Goal: Task Accomplishment & Management: Complete application form

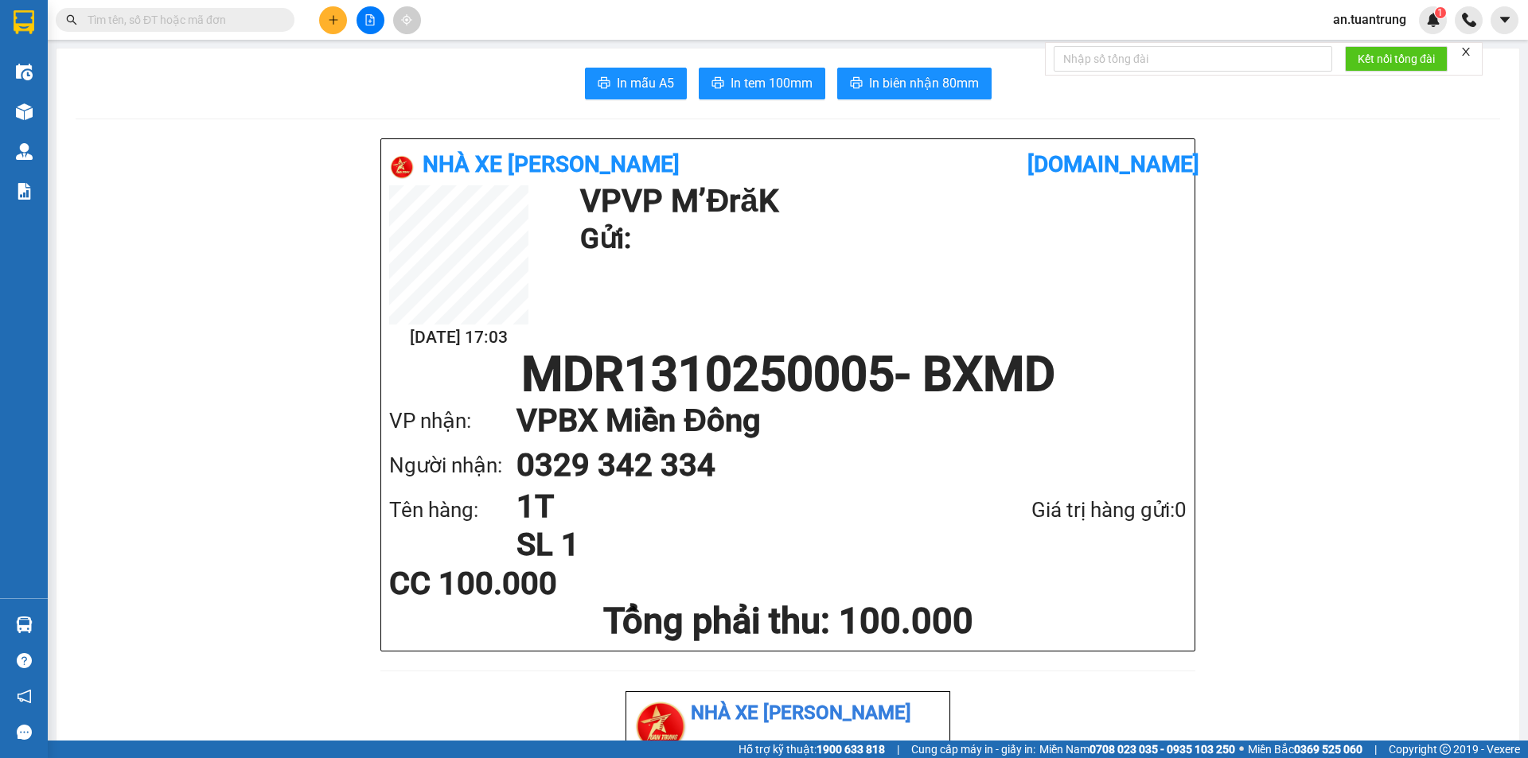
click at [330, 24] on icon "plus" at bounding box center [333, 19] width 11 height 11
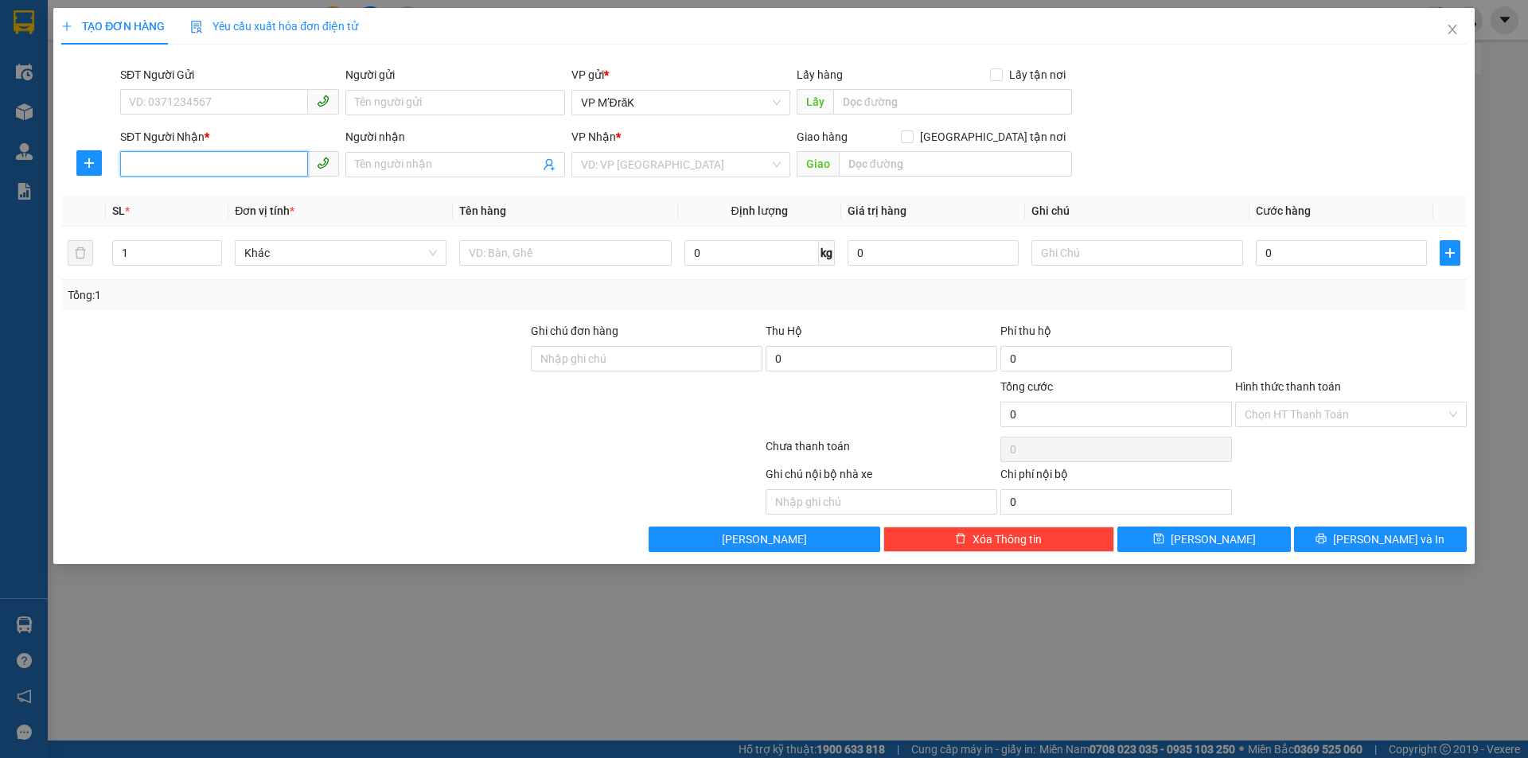
click at [235, 168] on input "SĐT Người Nhận *" at bounding box center [214, 163] width 188 height 25
type input "0372529249"
click at [224, 198] on div "0372529249" at bounding box center [230, 197] width 200 height 18
type input "50.000"
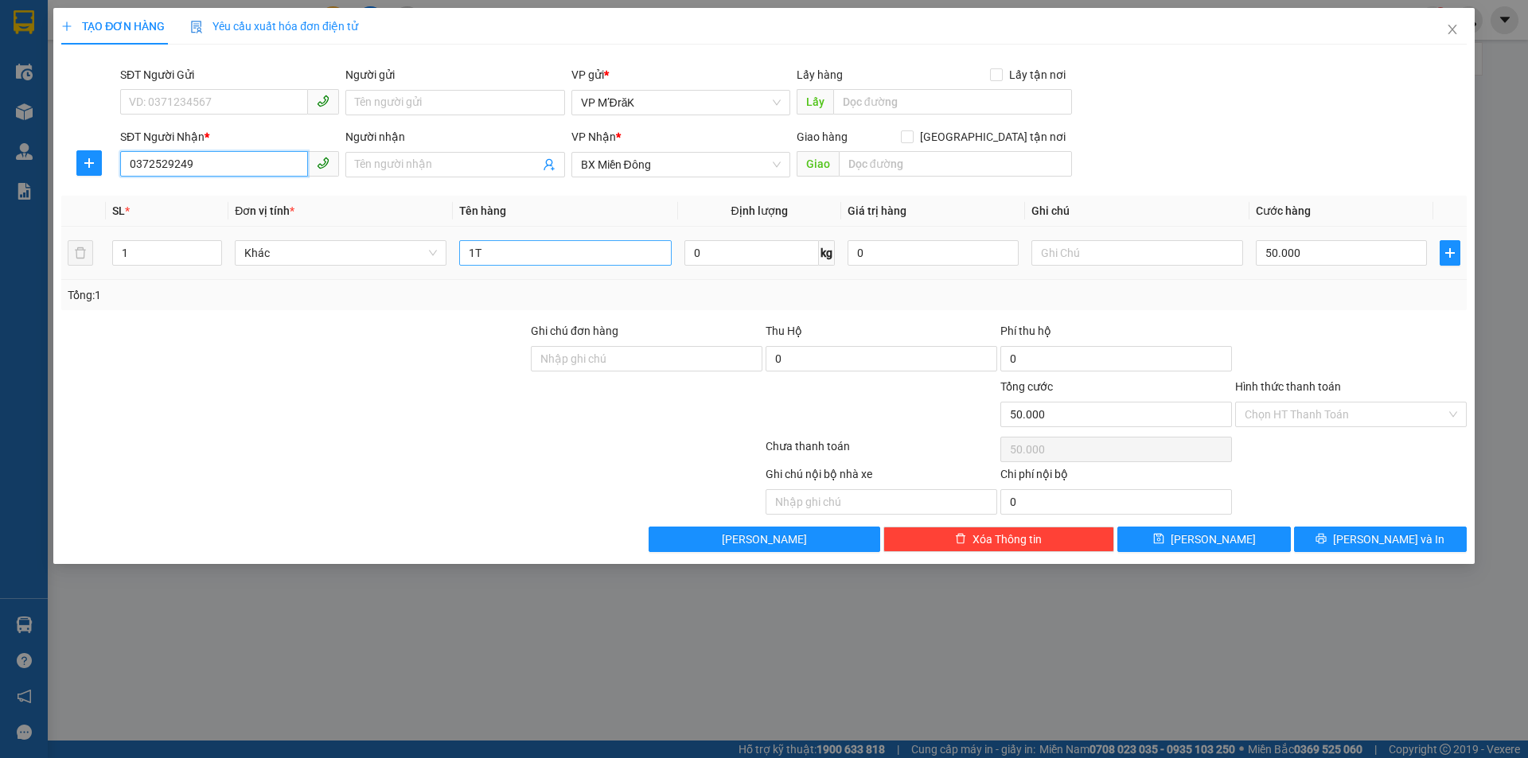
type input "0372529249"
click at [586, 259] on input "1T" at bounding box center [565, 252] width 212 height 25
type input "1T++1B"
click at [1310, 251] on input "50.000" at bounding box center [1341, 252] width 171 height 25
type input "8"
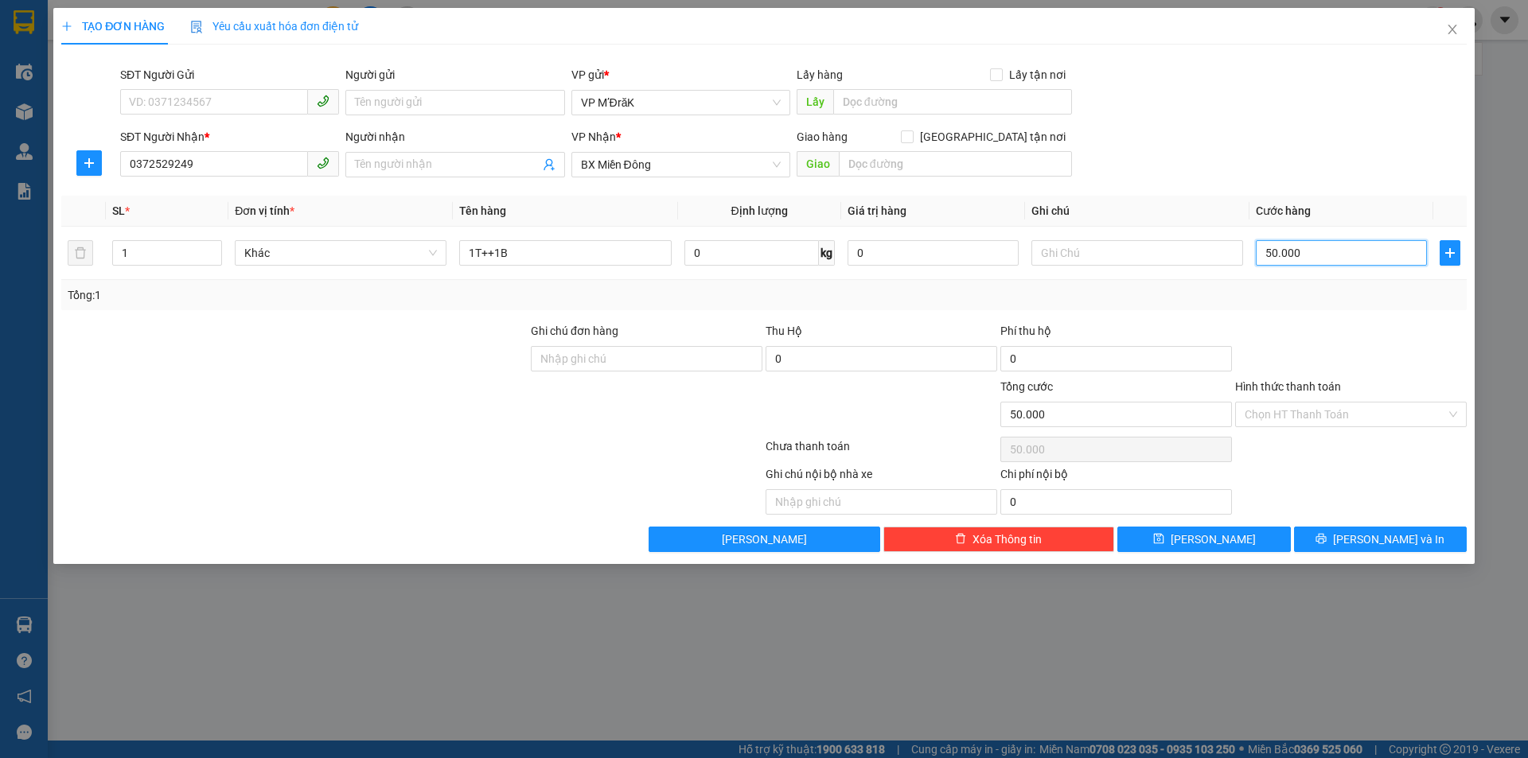
type input "8"
type input "80"
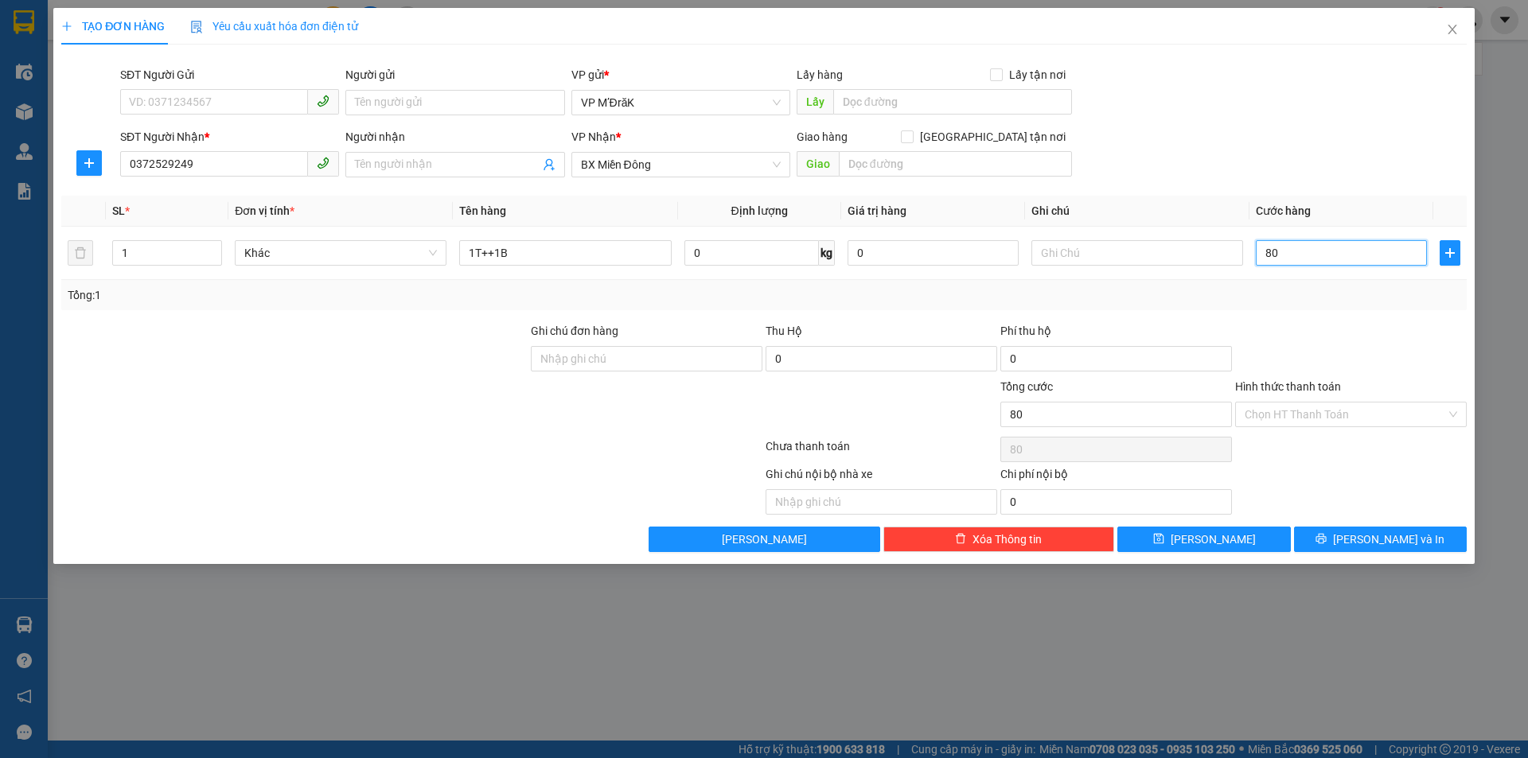
type input "800"
type input "8.000"
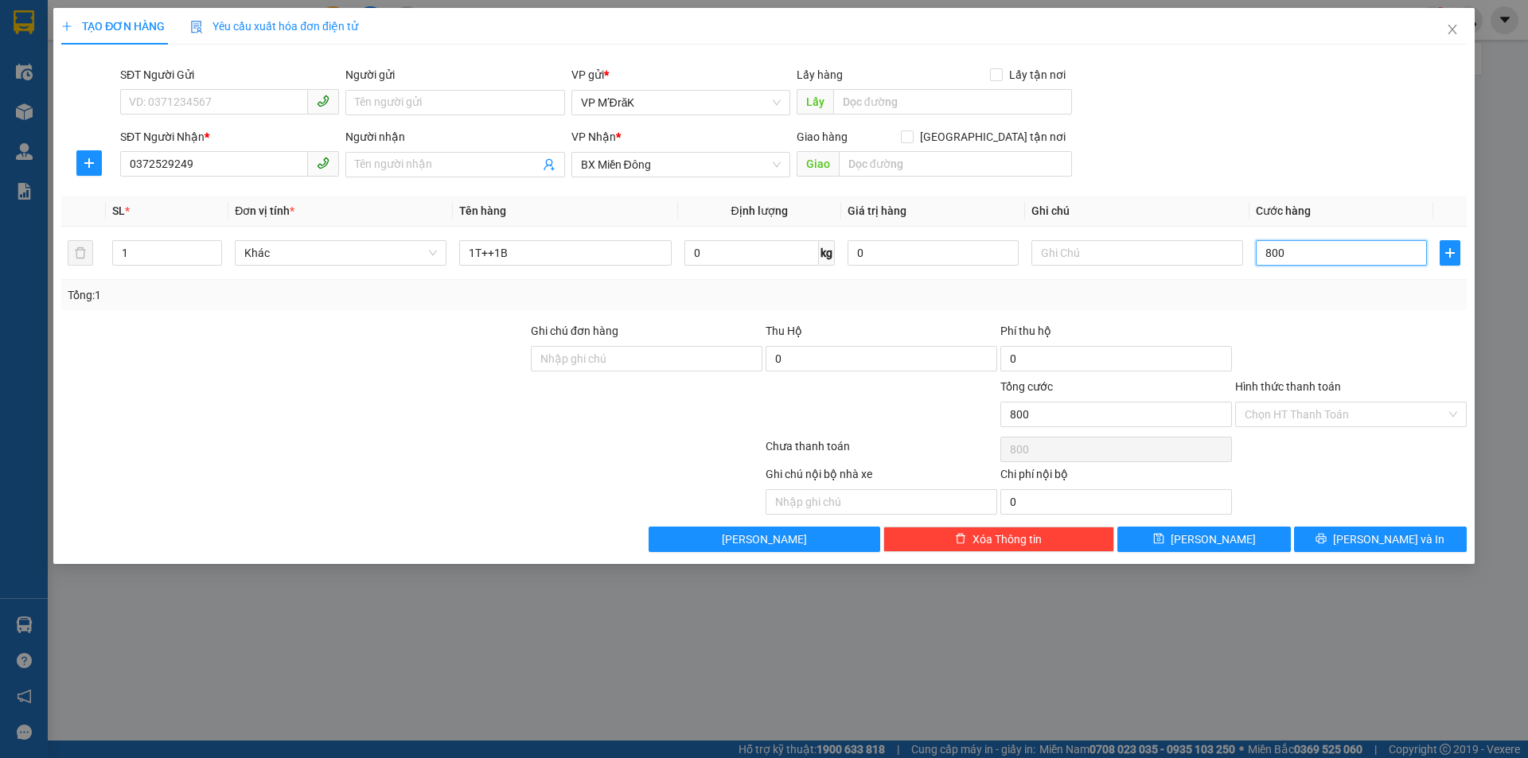
type input "8.000"
type input "80.000"
click at [1324, 419] on input "Hình thức thanh toán" at bounding box center [1345, 415] width 201 height 24
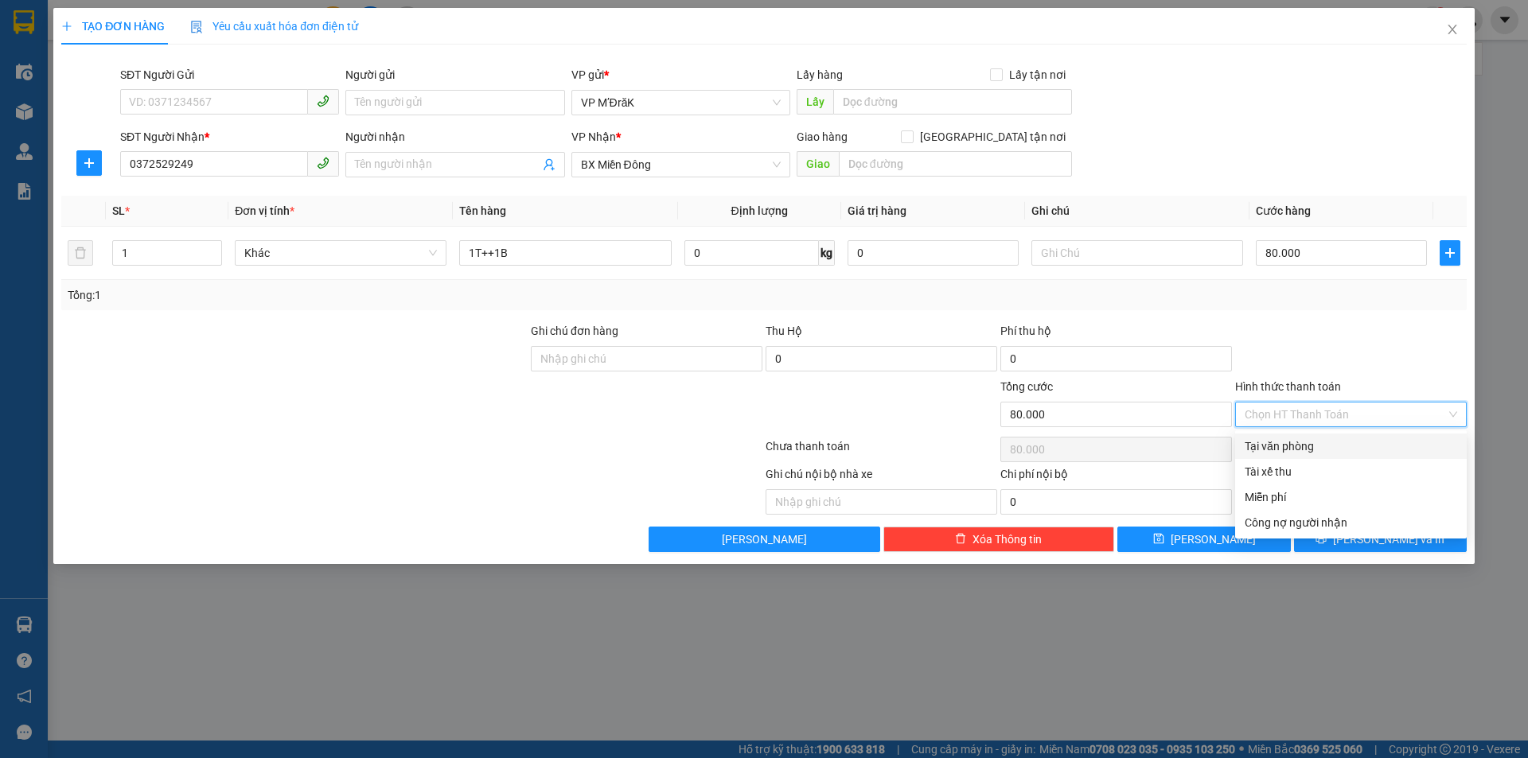
click at [1299, 341] on div at bounding box center [1351, 350] width 235 height 56
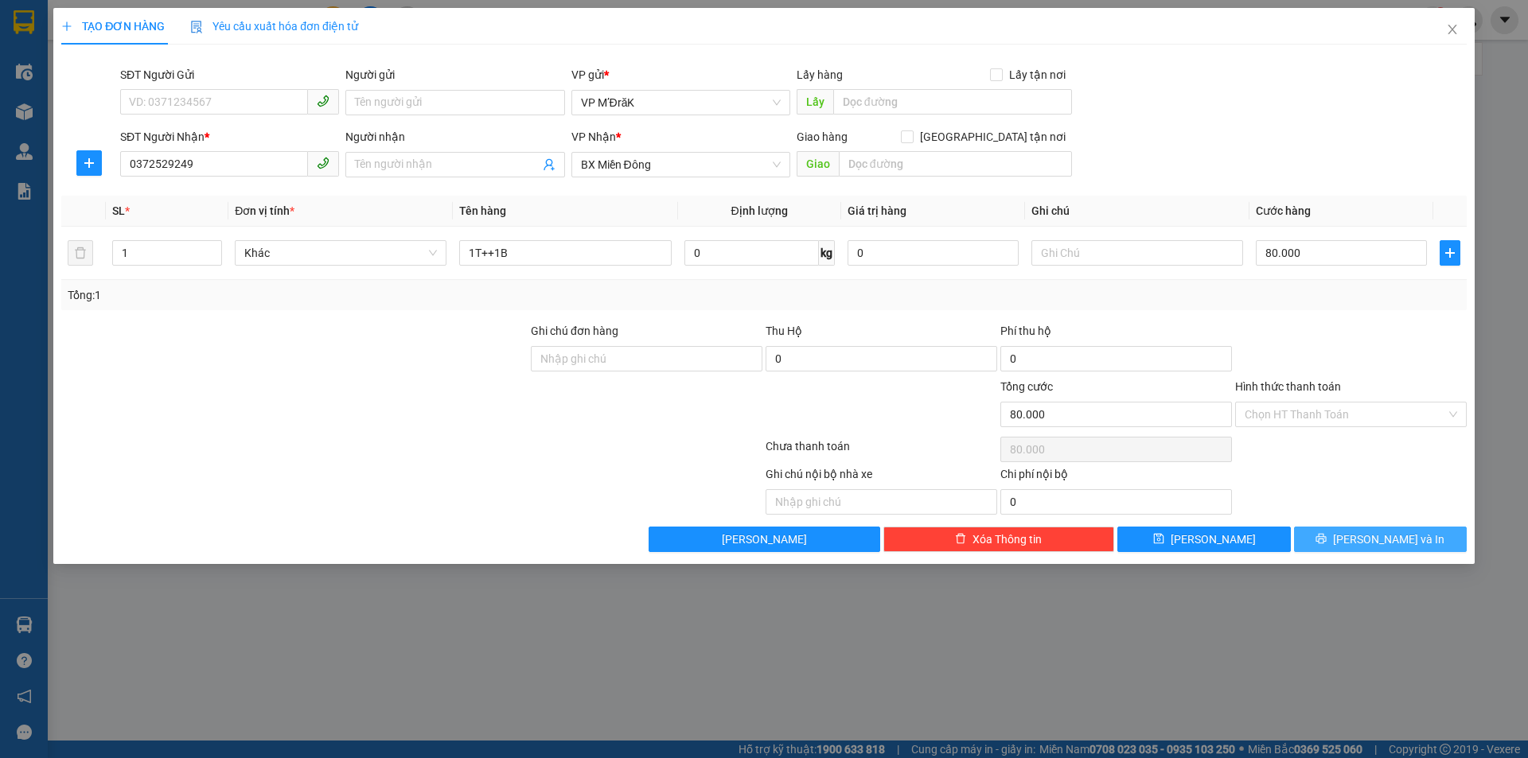
click at [1347, 539] on button "[PERSON_NAME] và In" at bounding box center [1380, 539] width 173 height 25
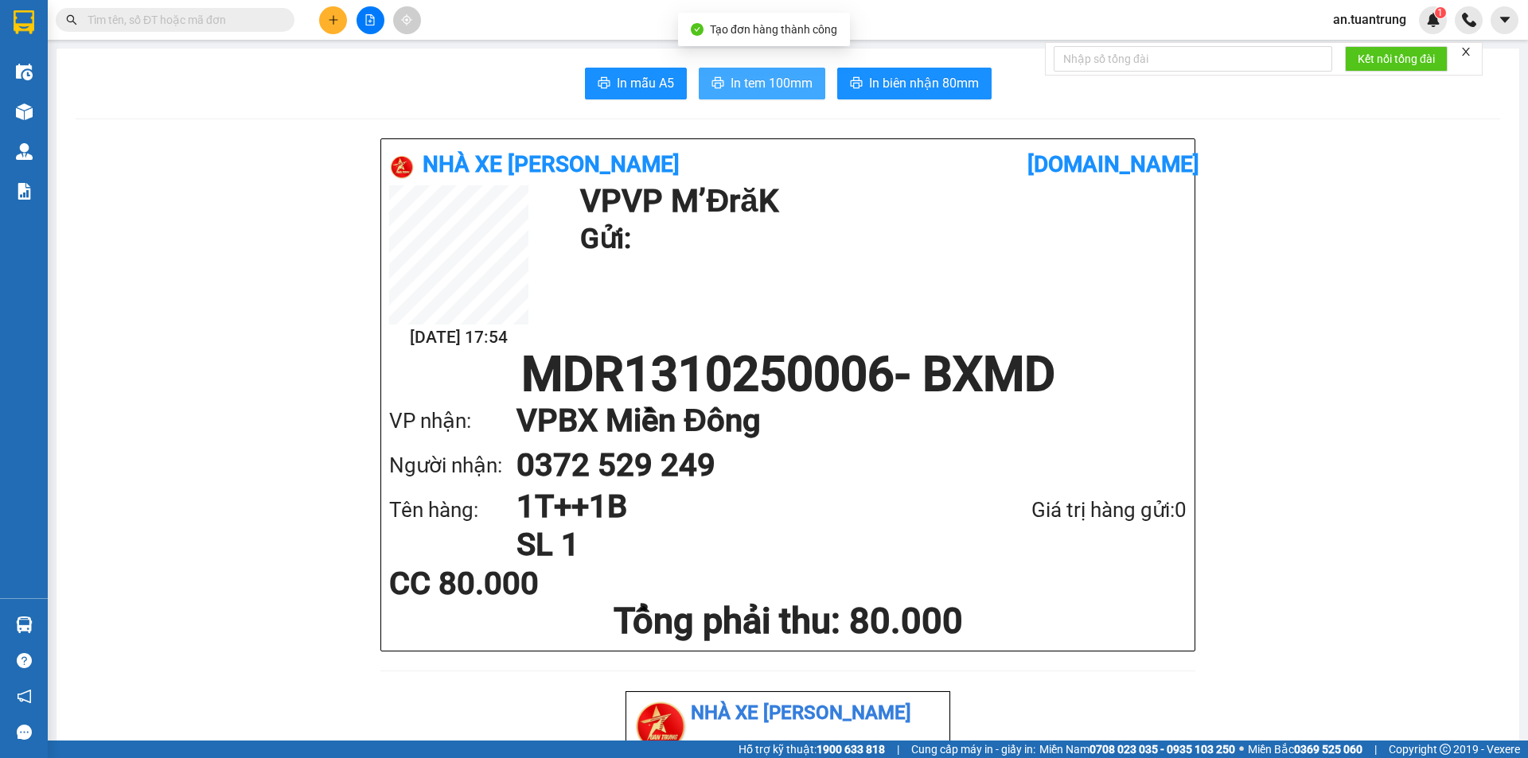
click at [762, 82] on span "In tem 100mm" at bounding box center [772, 83] width 82 height 20
click at [337, 22] on icon "plus" at bounding box center [333, 19] width 11 height 11
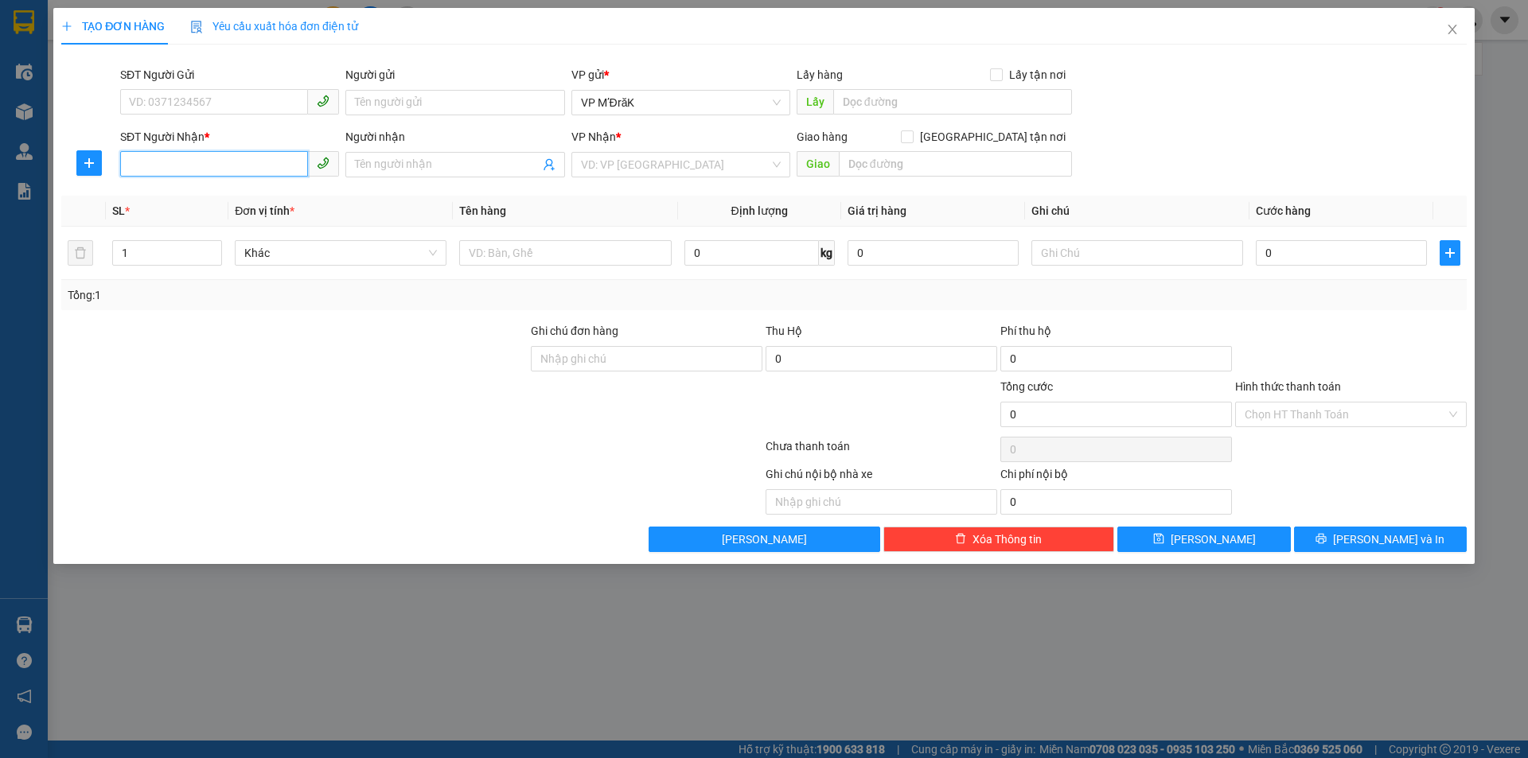
click at [213, 158] on input "SĐT Người Nhận *" at bounding box center [214, 163] width 188 height 25
click at [238, 201] on div "0376692357" at bounding box center [230, 197] width 200 height 18
type input "0376692357"
type input "50.000"
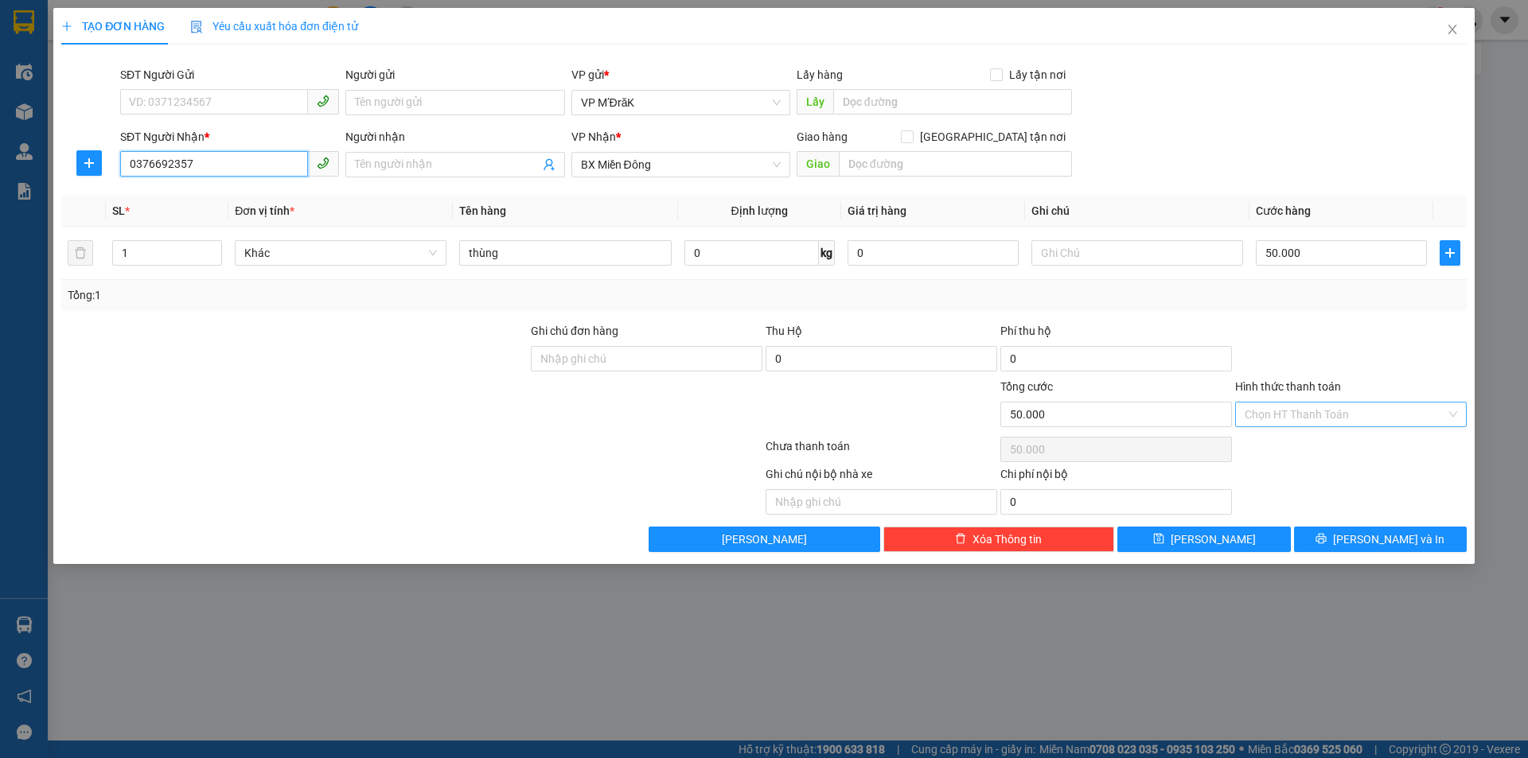
type input "0376692357"
click at [1328, 421] on input "Hình thức thanh toán" at bounding box center [1345, 415] width 201 height 24
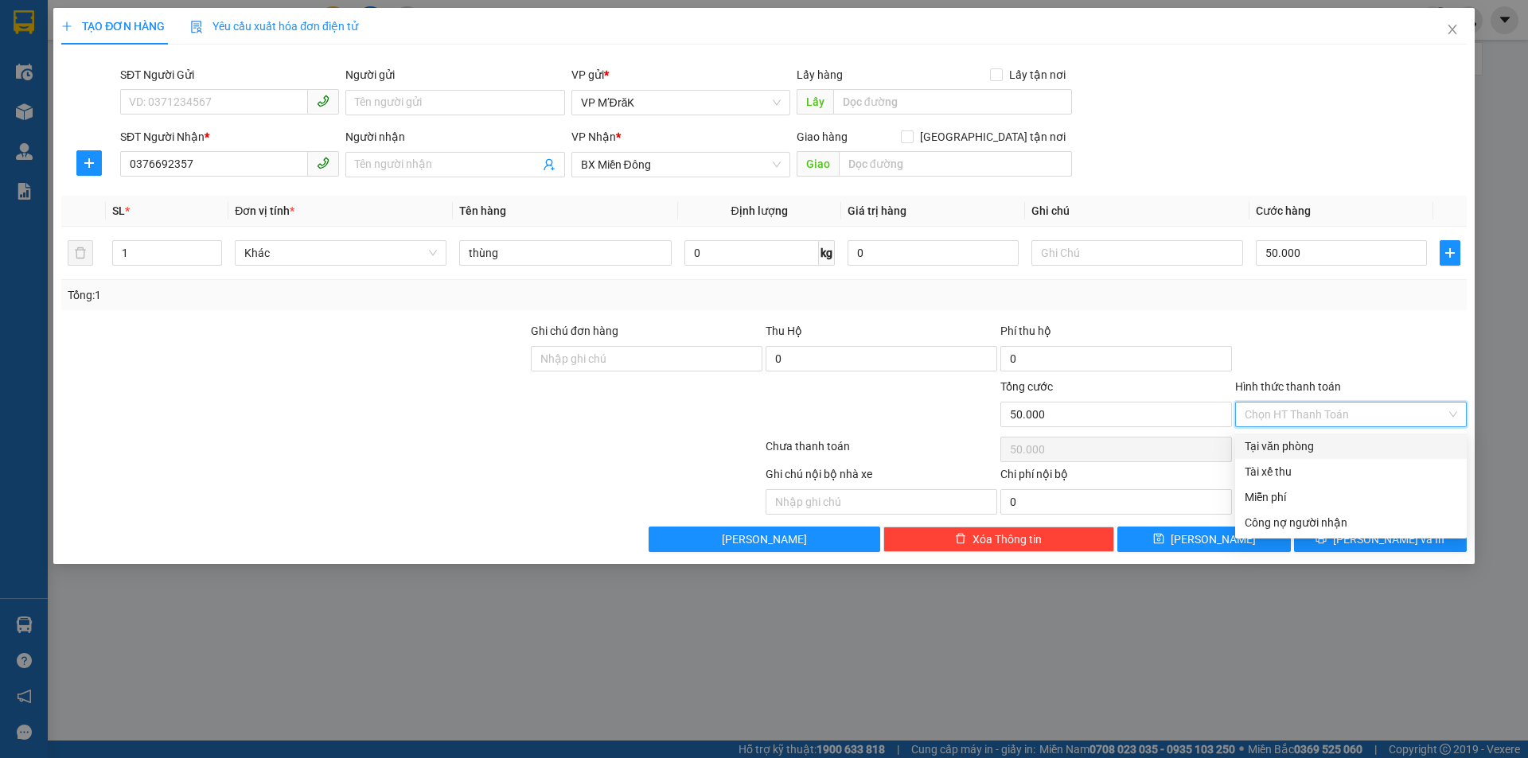
click at [1319, 453] on div "Tại văn phòng" at bounding box center [1351, 447] width 212 height 18
type input "0"
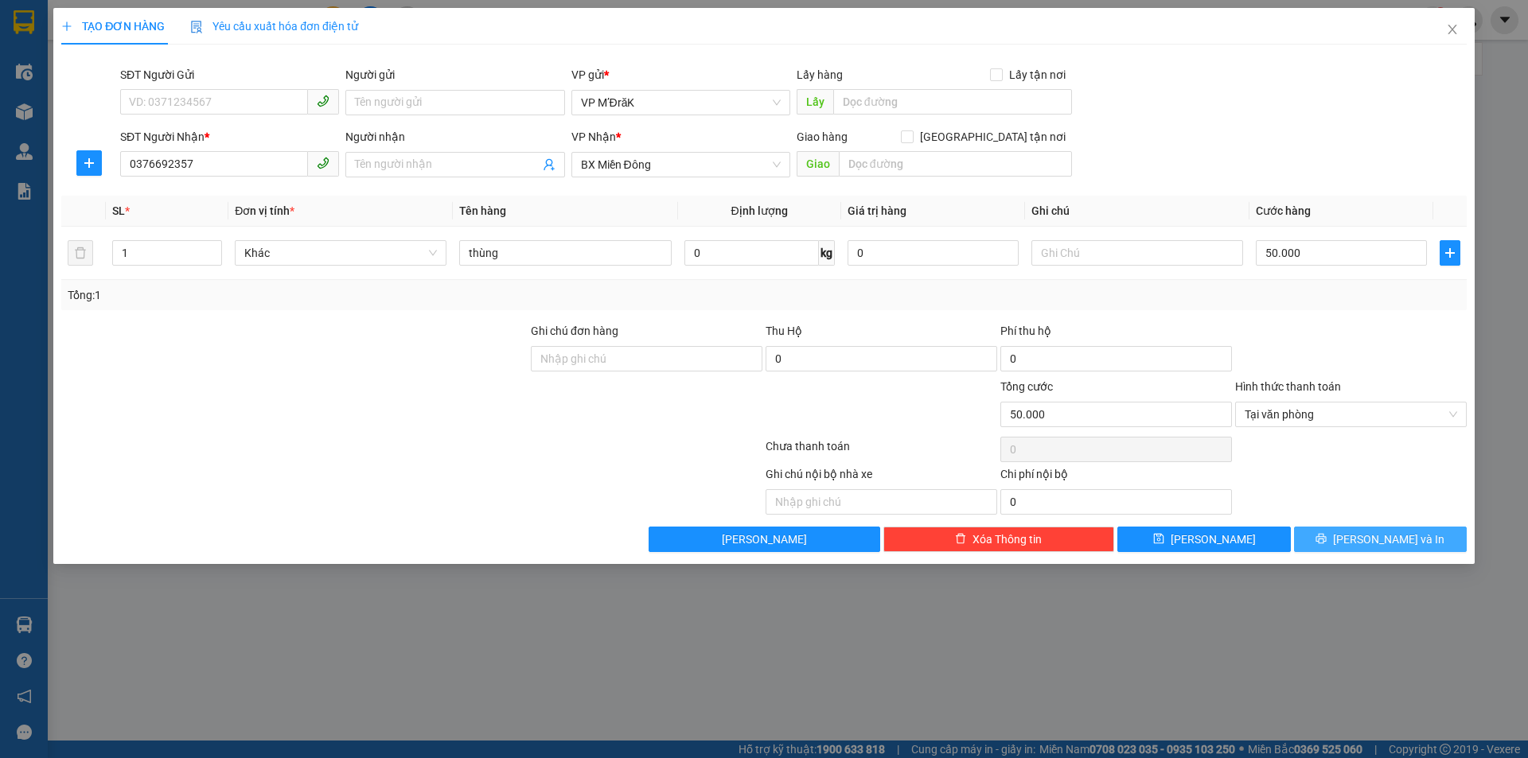
click at [1338, 543] on button "[PERSON_NAME] và In" at bounding box center [1380, 539] width 173 height 25
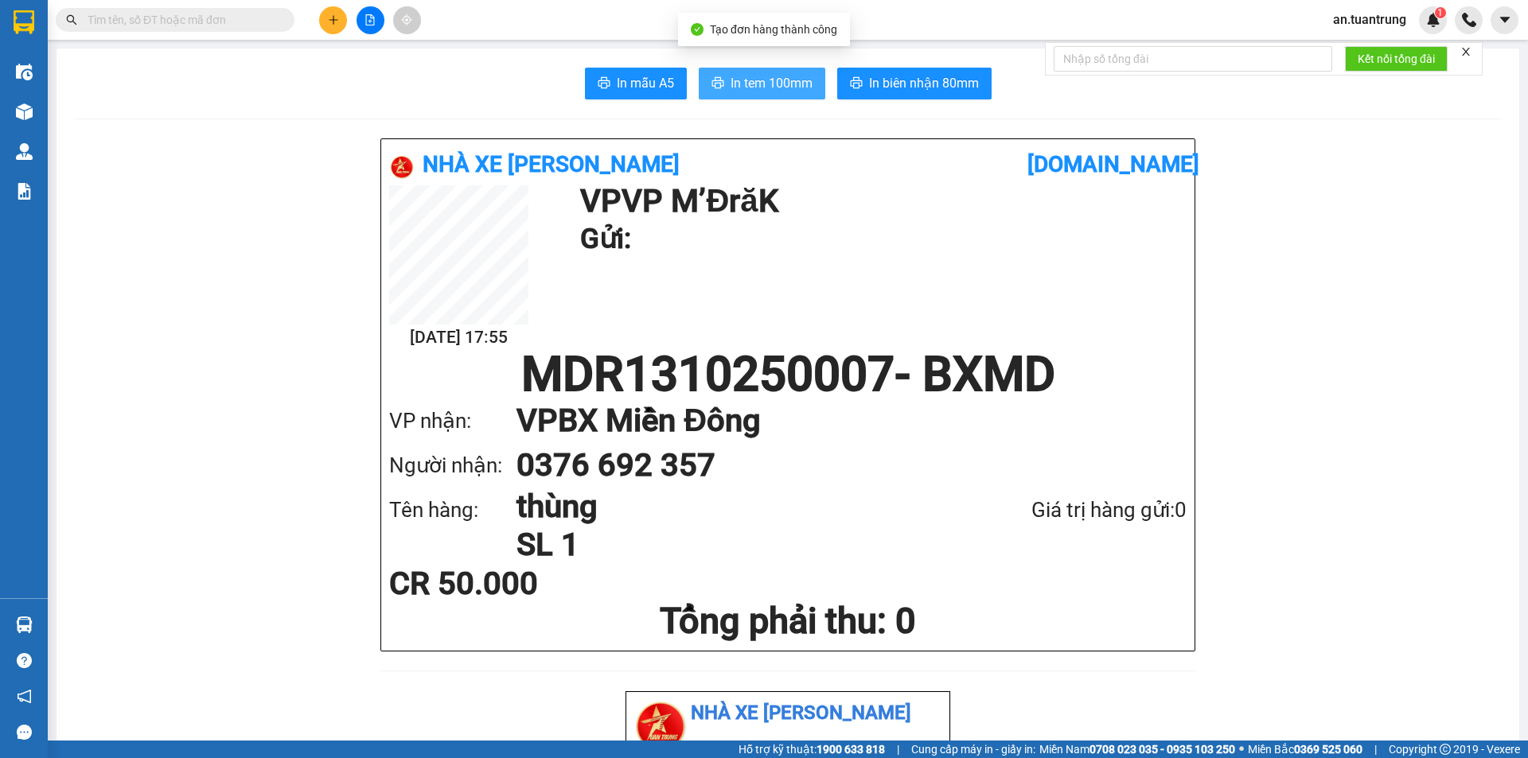
click at [793, 75] on span "In tem 100mm" at bounding box center [772, 83] width 82 height 20
click at [337, 14] on button at bounding box center [333, 20] width 28 height 28
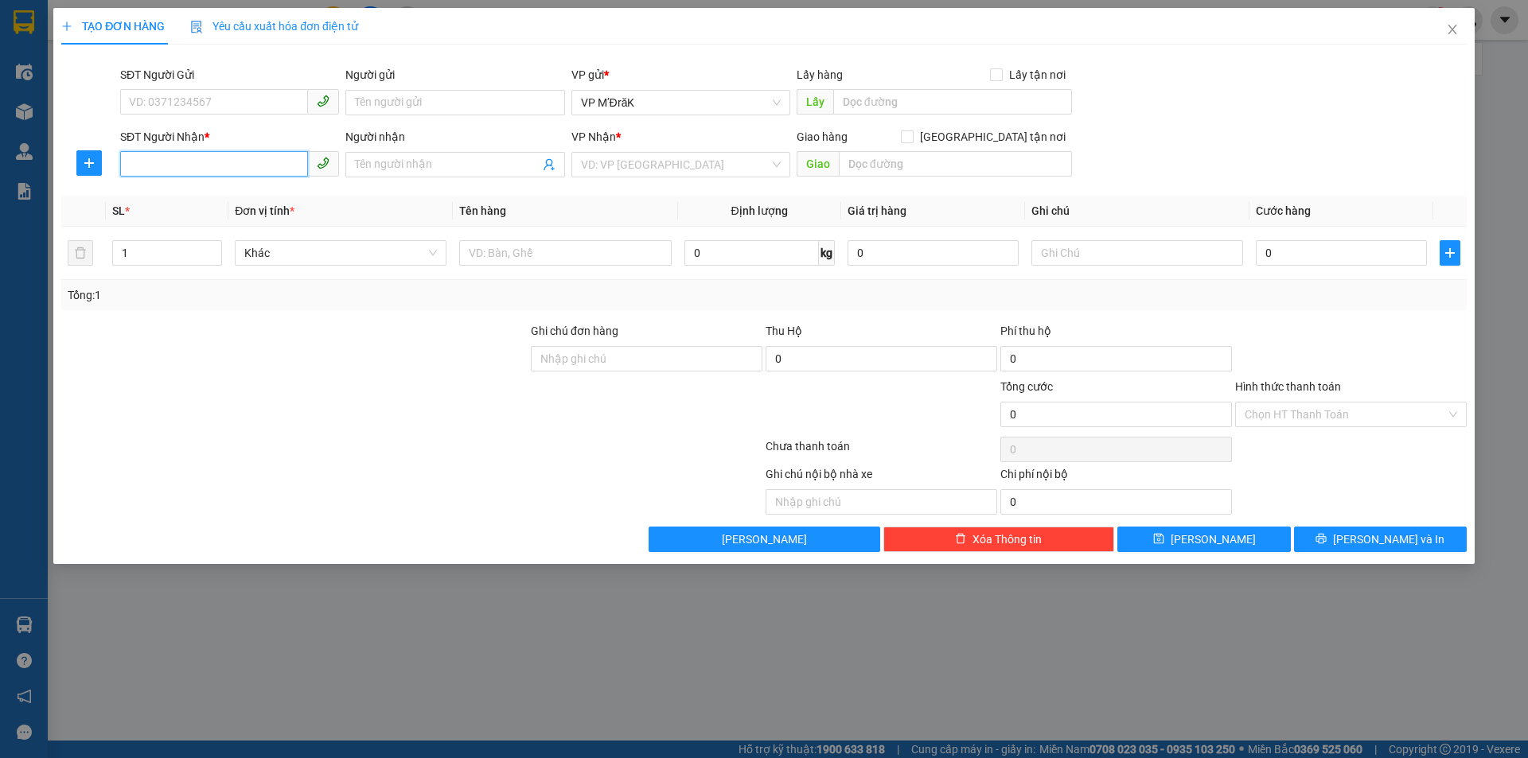
click at [209, 169] on input "SĐT Người Nhận *" at bounding box center [214, 163] width 188 height 25
type input "0903505436"
click at [673, 166] on input "search" at bounding box center [675, 165] width 189 height 24
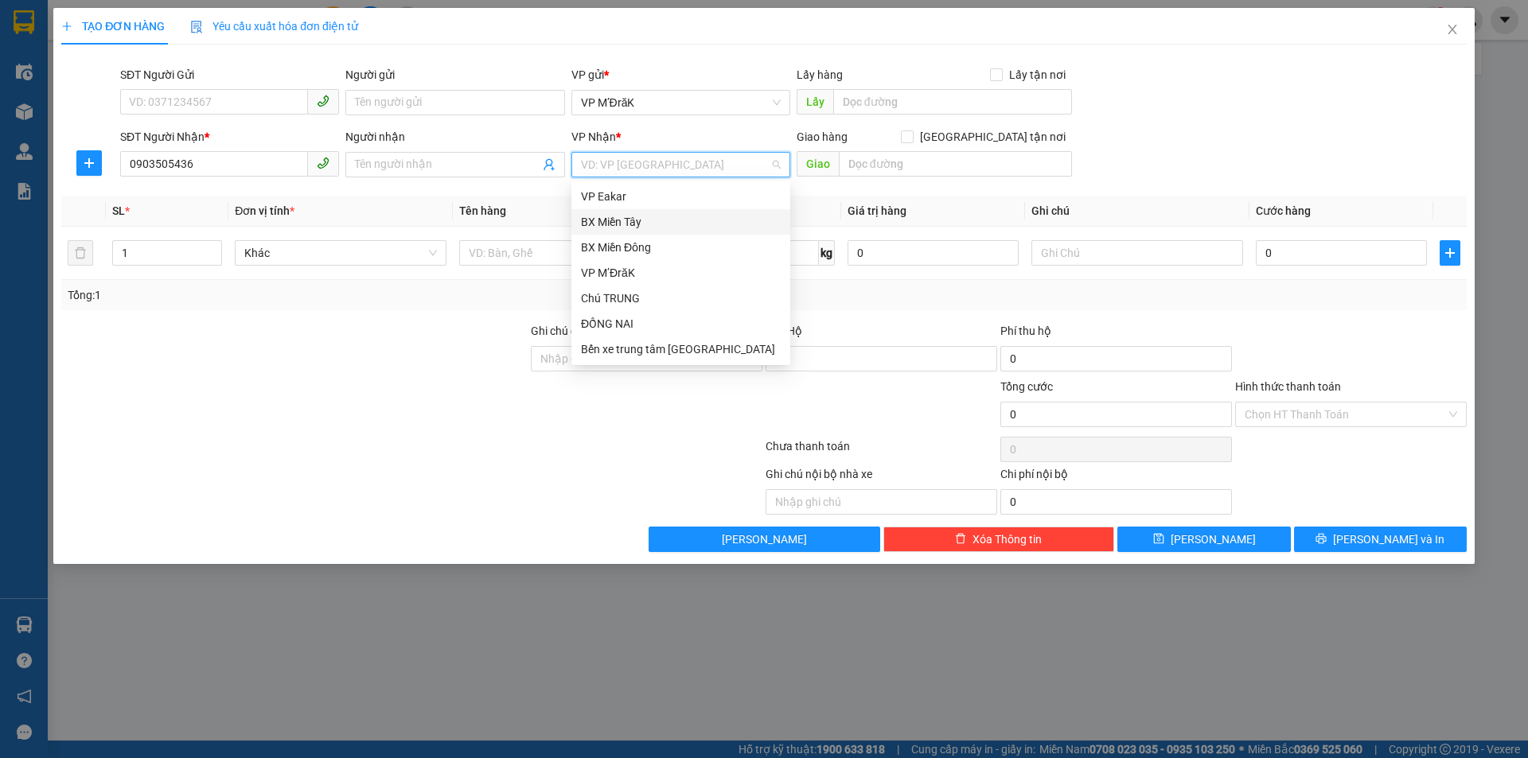
click at [648, 220] on div "BX Miền Tây" at bounding box center [681, 222] width 200 height 18
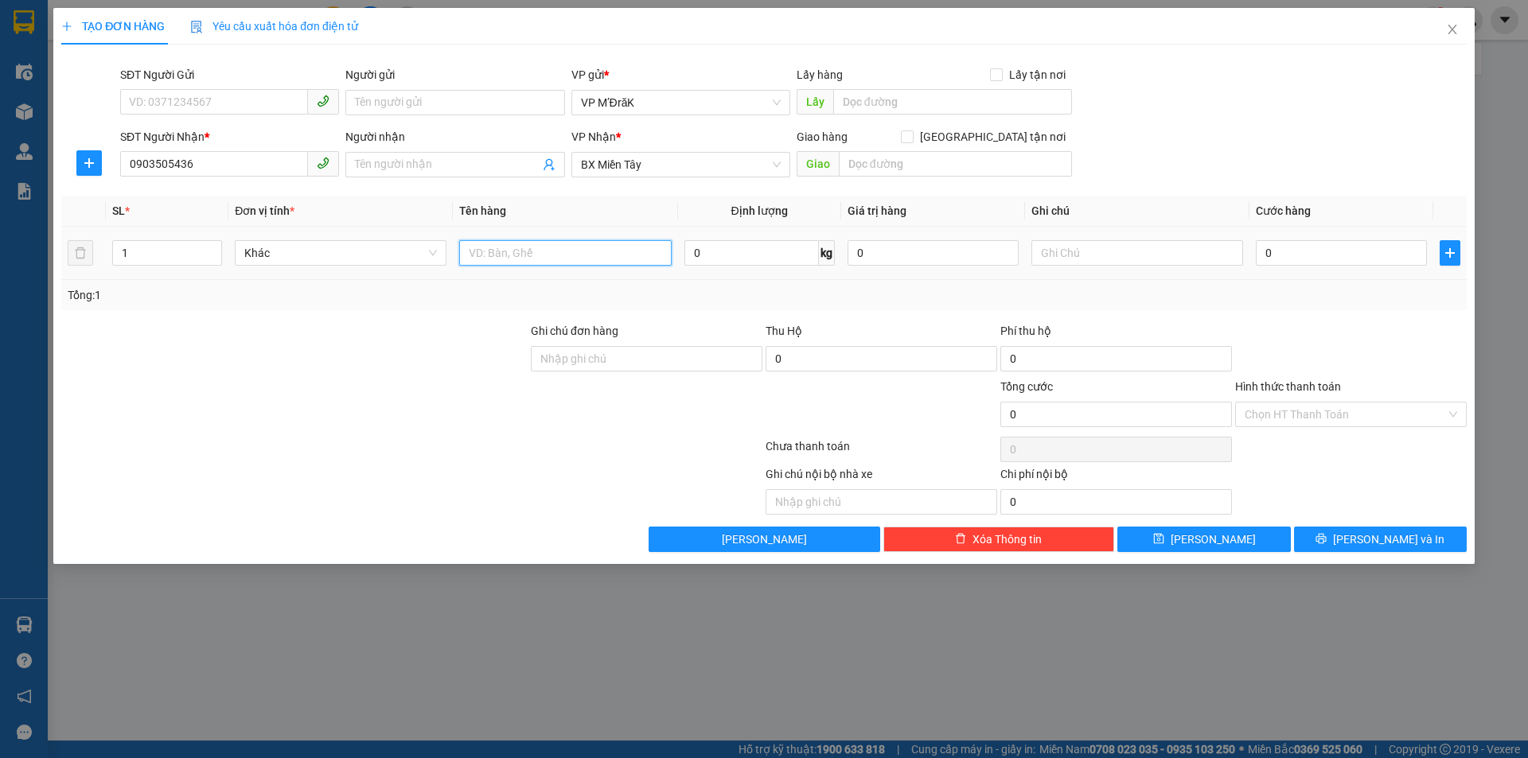
click at [641, 251] on input "text" at bounding box center [565, 252] width 212 height 25
type input "1T"
click at [1323, 255] on input "0" at bounding box center [1341, 252] width 171 height 25
type input "5"
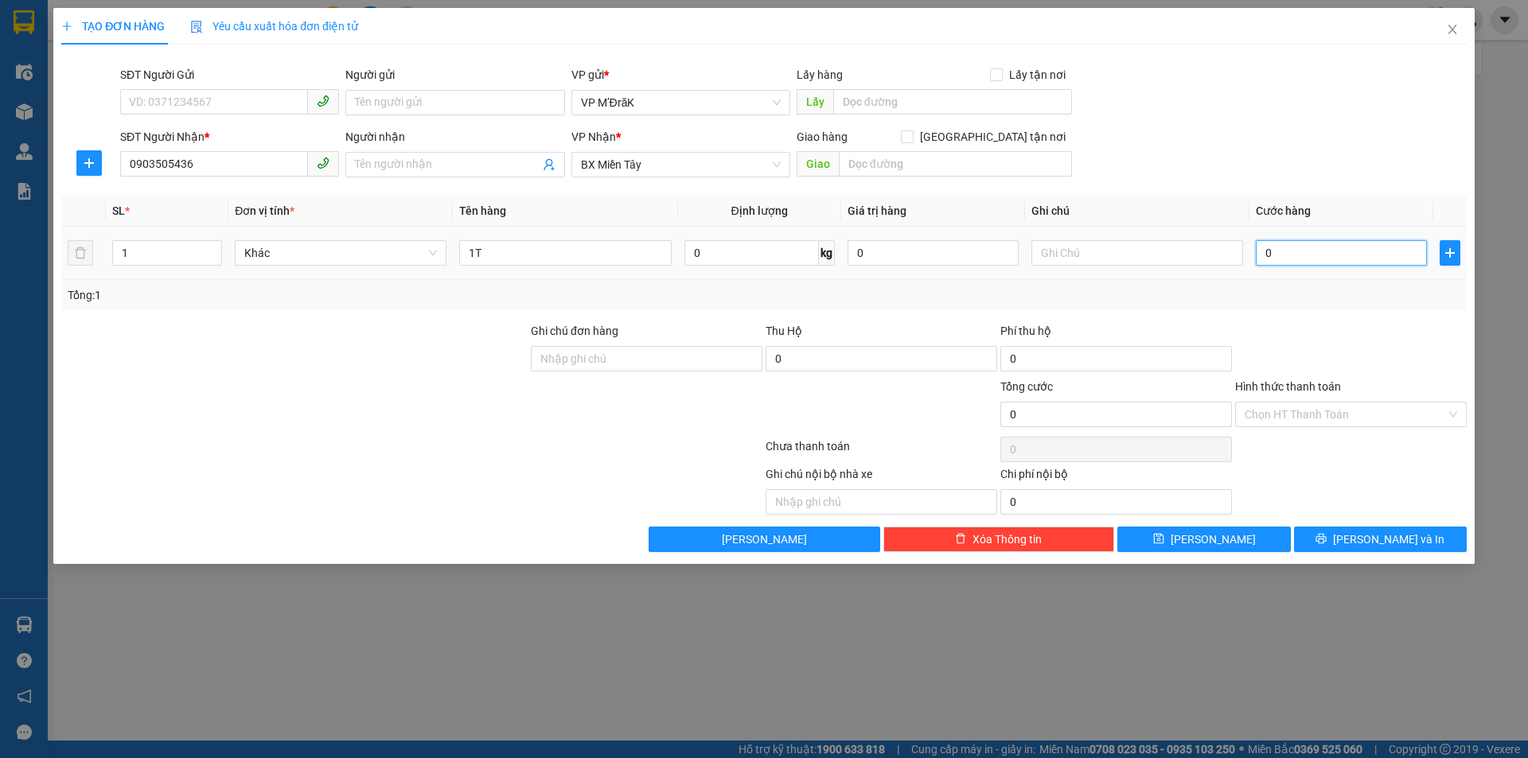
type input "5"
type input "50"
type input "500"
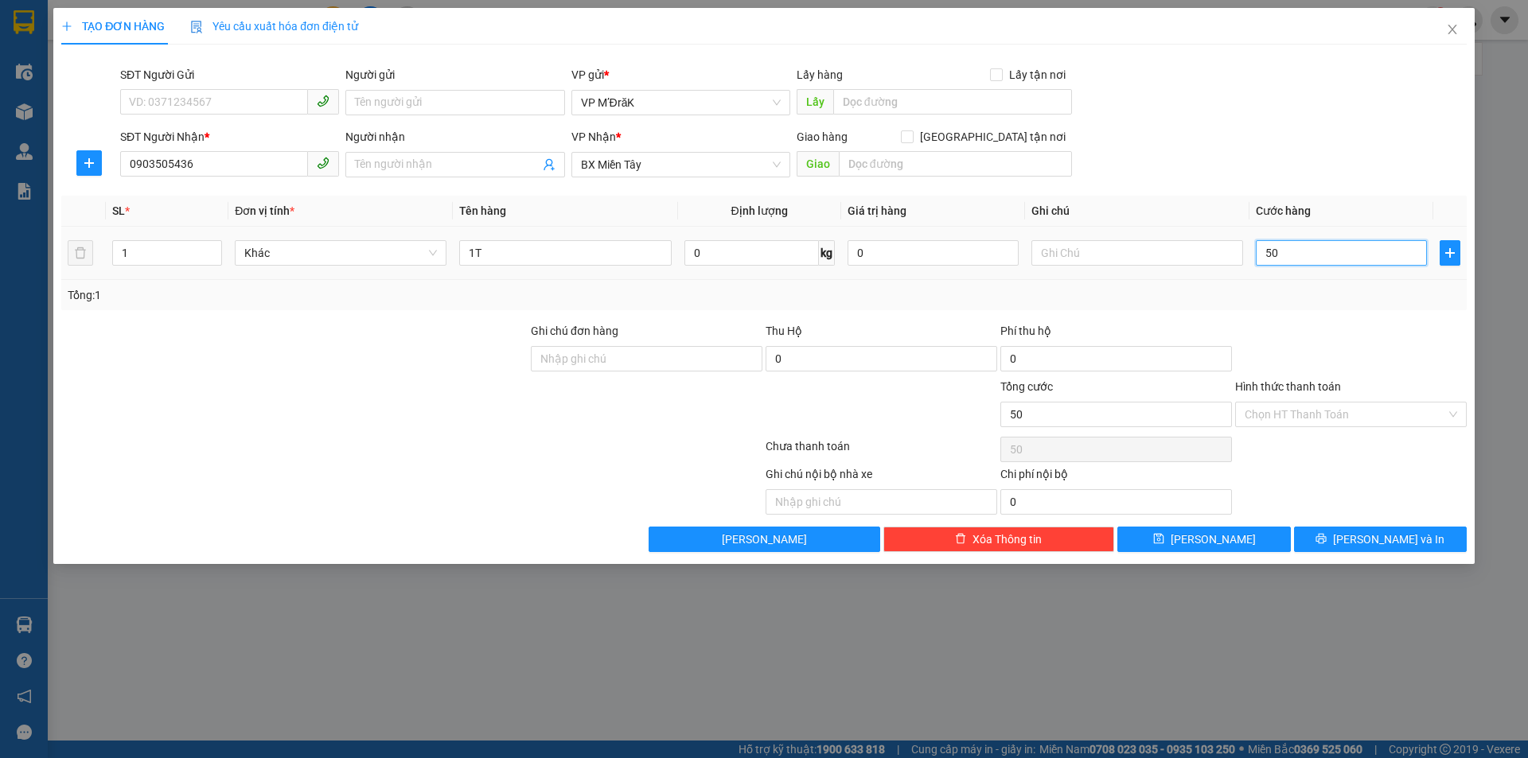
type input "500"
type input "5.000"
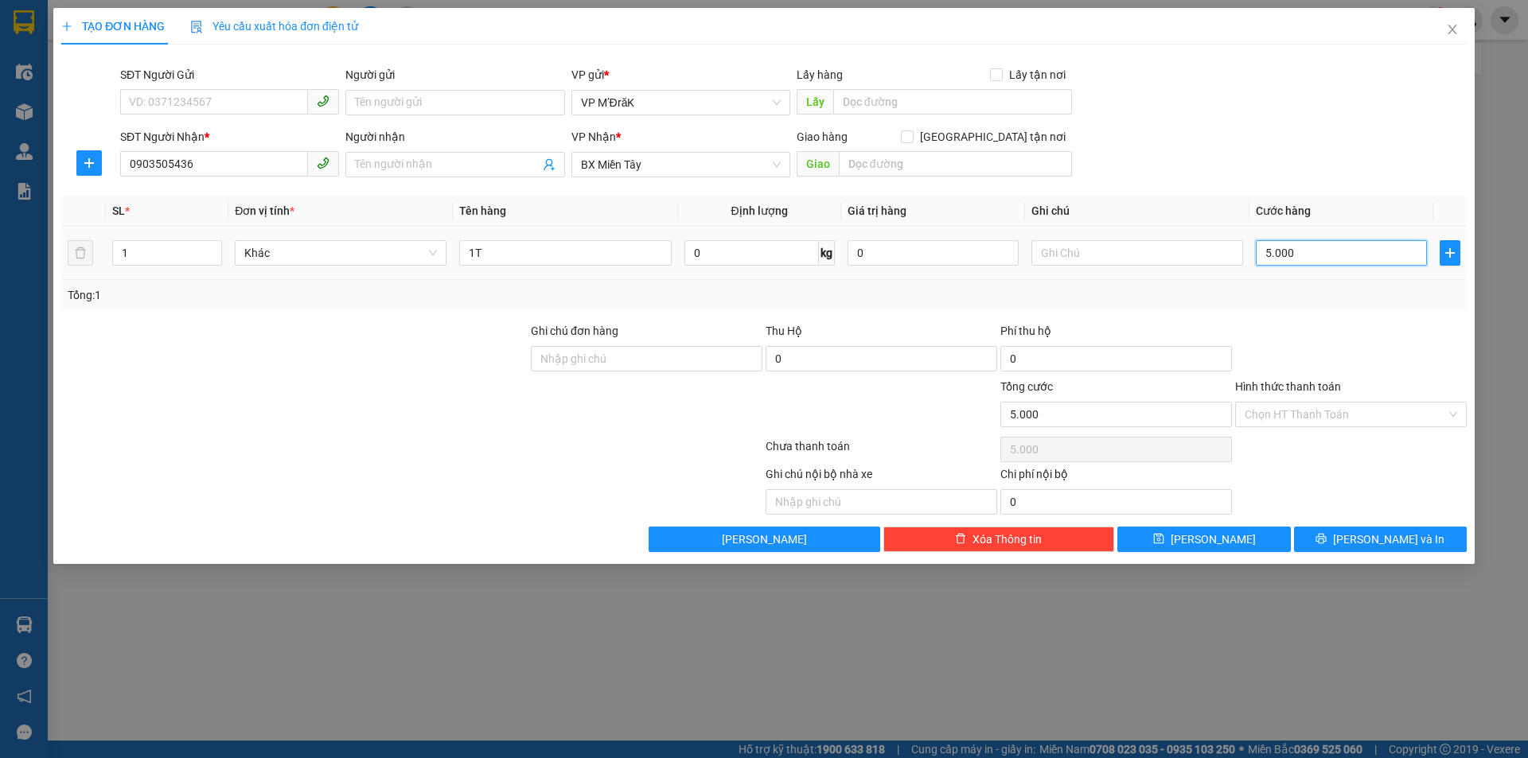
type input "50.000"
click at [1398, 530] on button "[PERSON_NAME] và In" at bounding box center [1380, 539] width 173 height 25
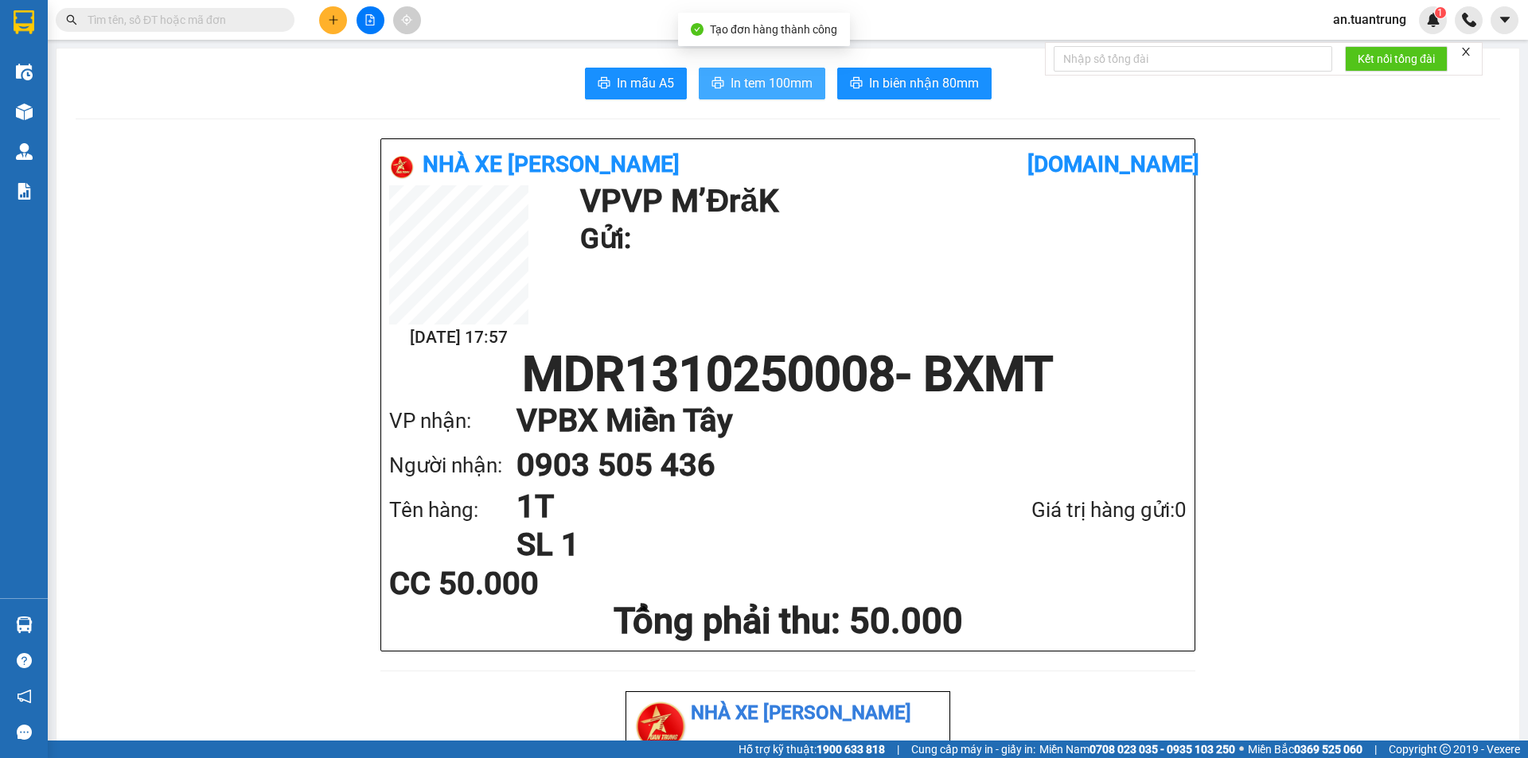
click at [784, 95] on button "In tem 100mm" at bounding box center [762, 84] width 127 height 32
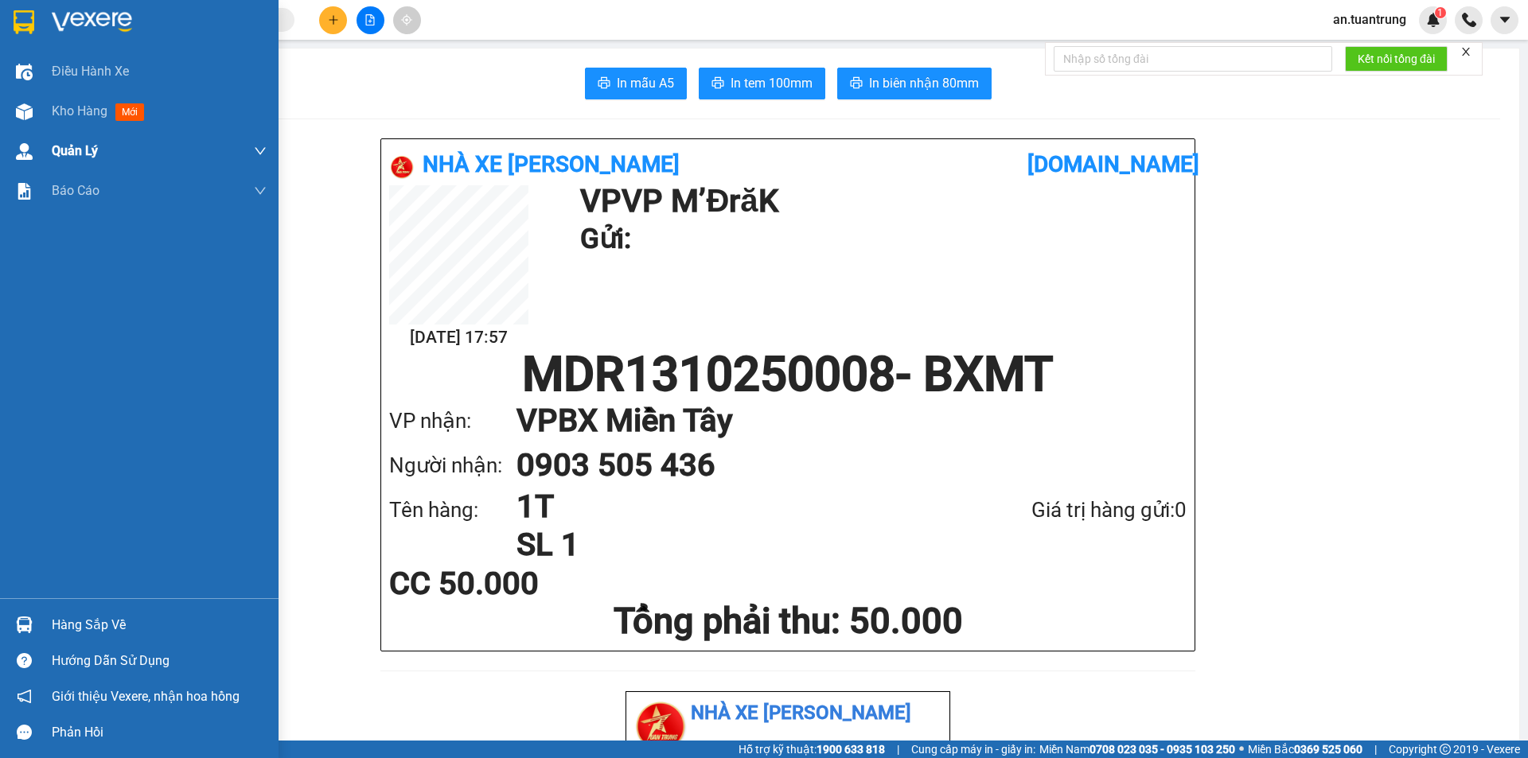
drag, startPoint x: 101, startPoint y: 106, endPoint x: 158, endPoint y: 147, distance: 70.0
click at [102, 105] on span "Kho hàng" at bounding box center [80, 110] width 56 height 15
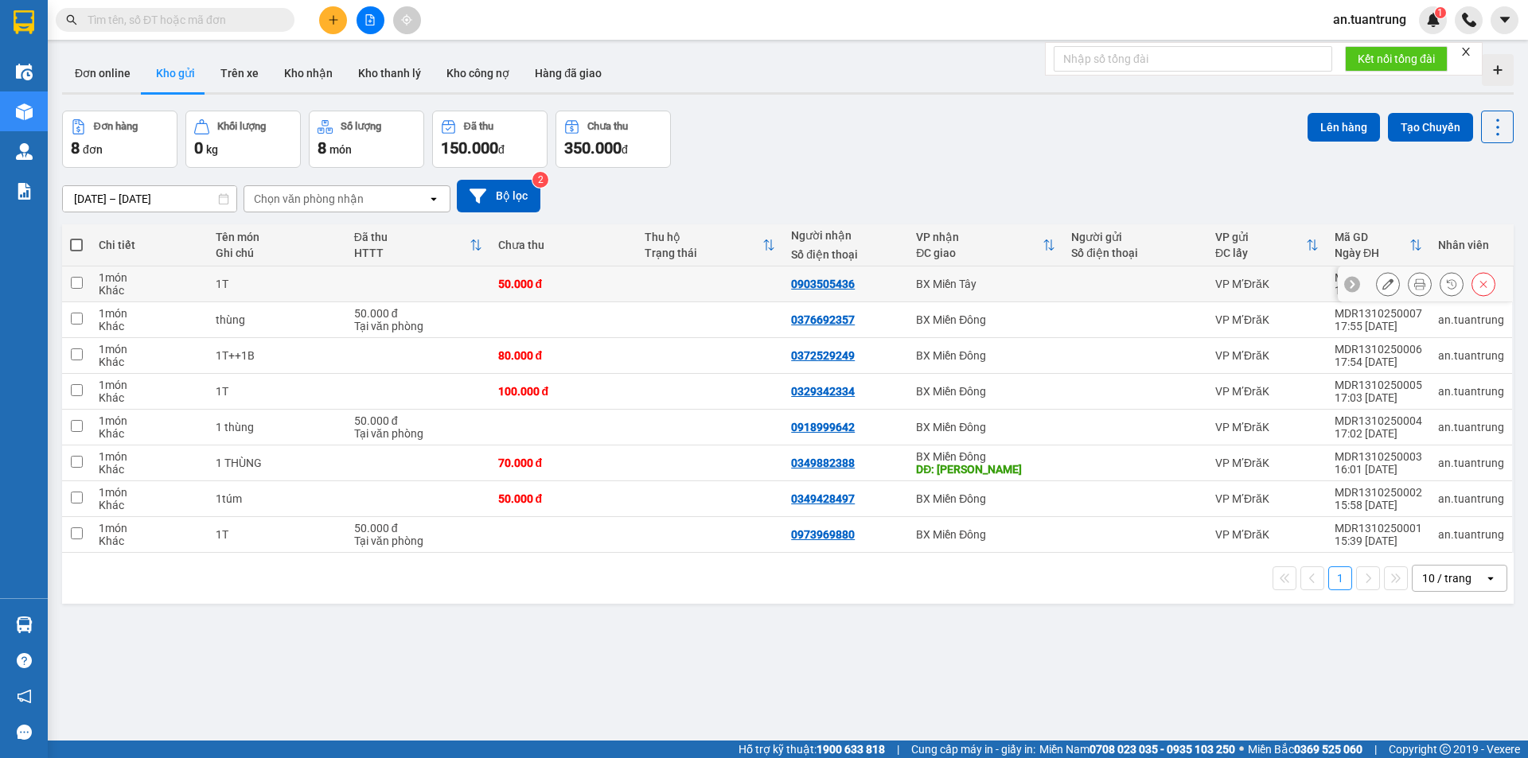
click at [1012, 287] on div "BX Miền Tây" at bounding box center [985, 284] width 139 height 13
checkbox input "true"
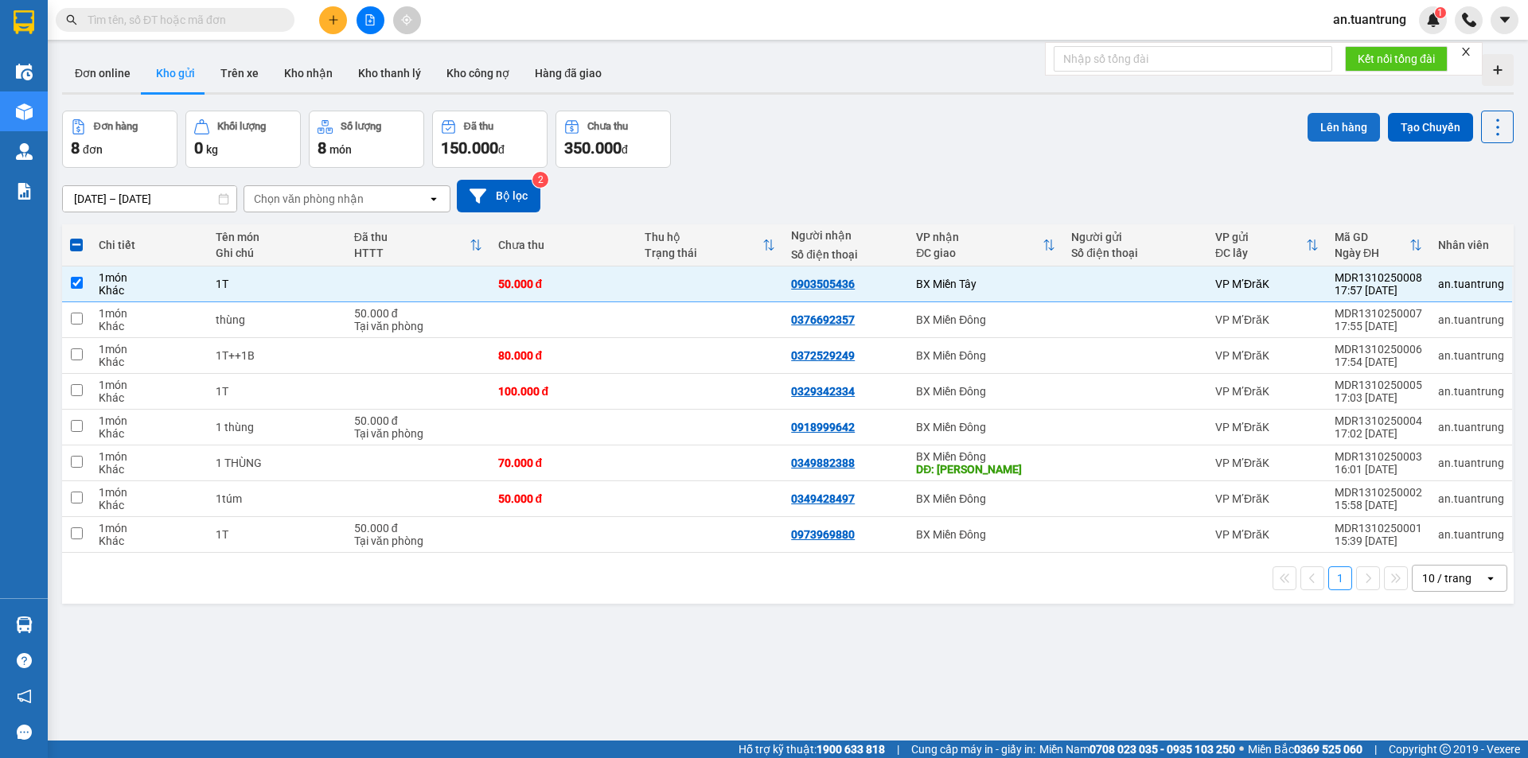
click at [1309, 124] on button "Lên hàng" at bounding box center [1344, 127] width 72 height 29
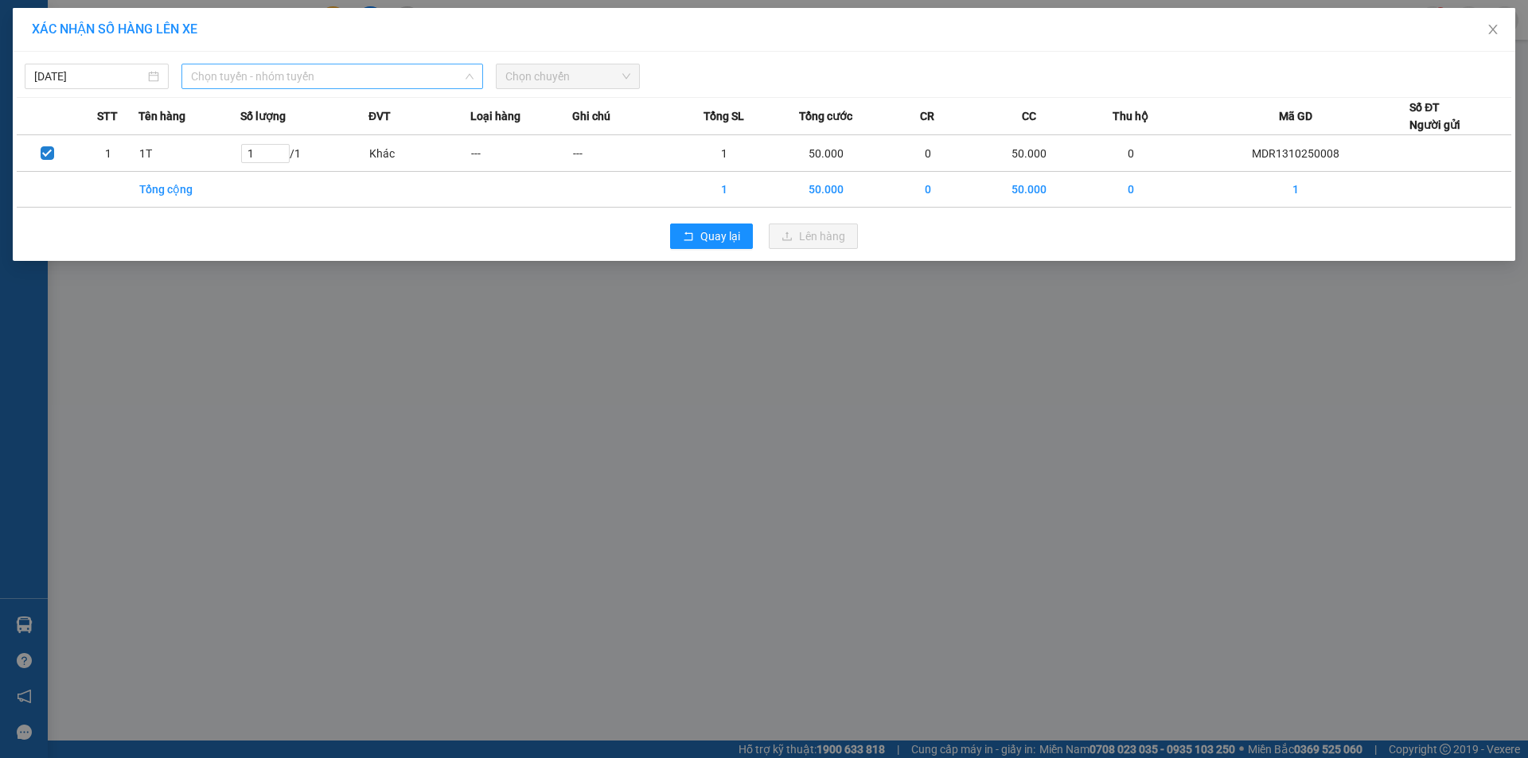
click at [361, 80] on span "Chọn tuyến - nhóm tuyến" at bounding box center [332, 76] width 283 height 24
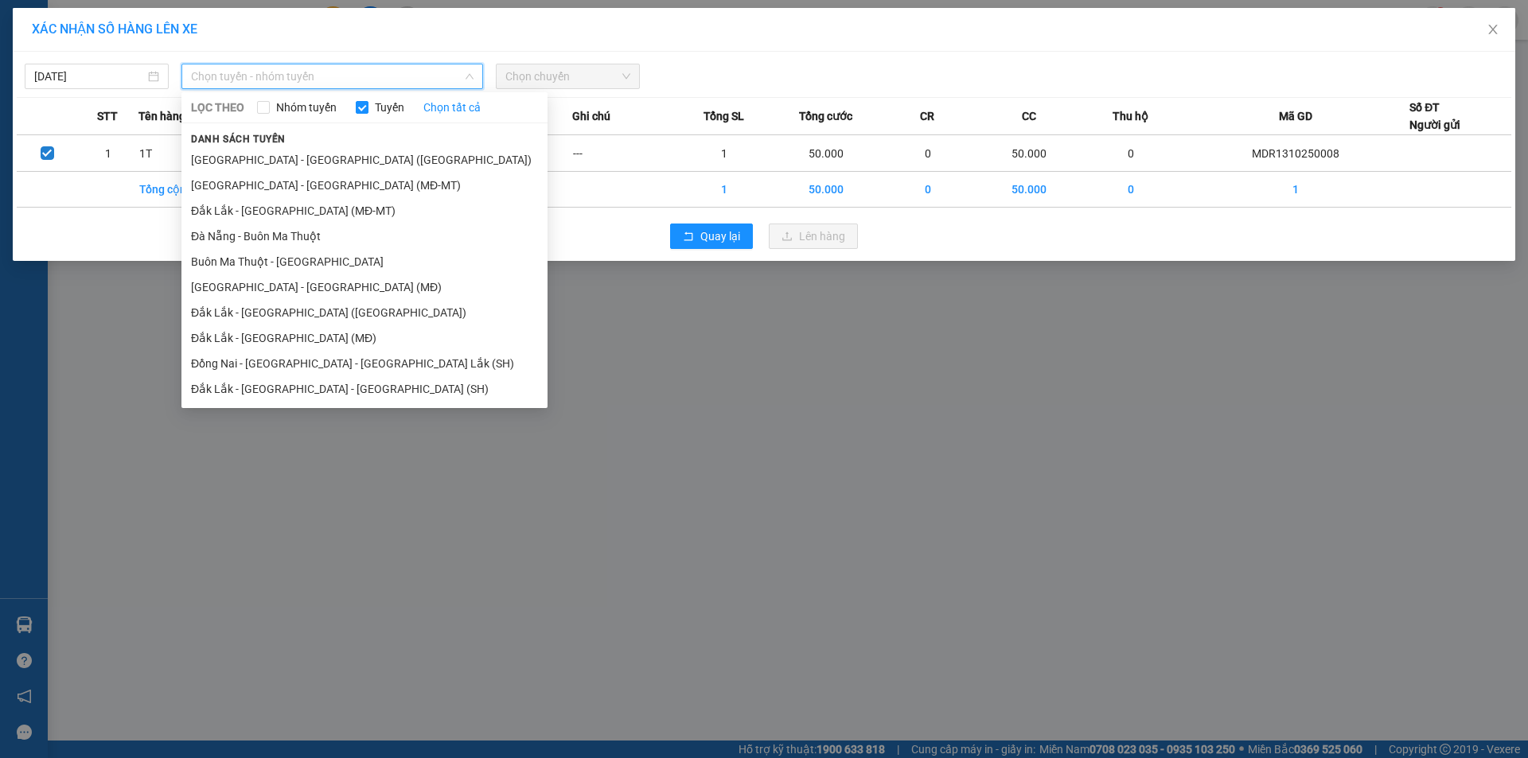
click at [310, 312] on li "Đắk Lắk - [GEOGRAPHIC_DATA] ([GEOGRAPHIC_DATA])" at bounding box center [364, 312] width 366 height 25
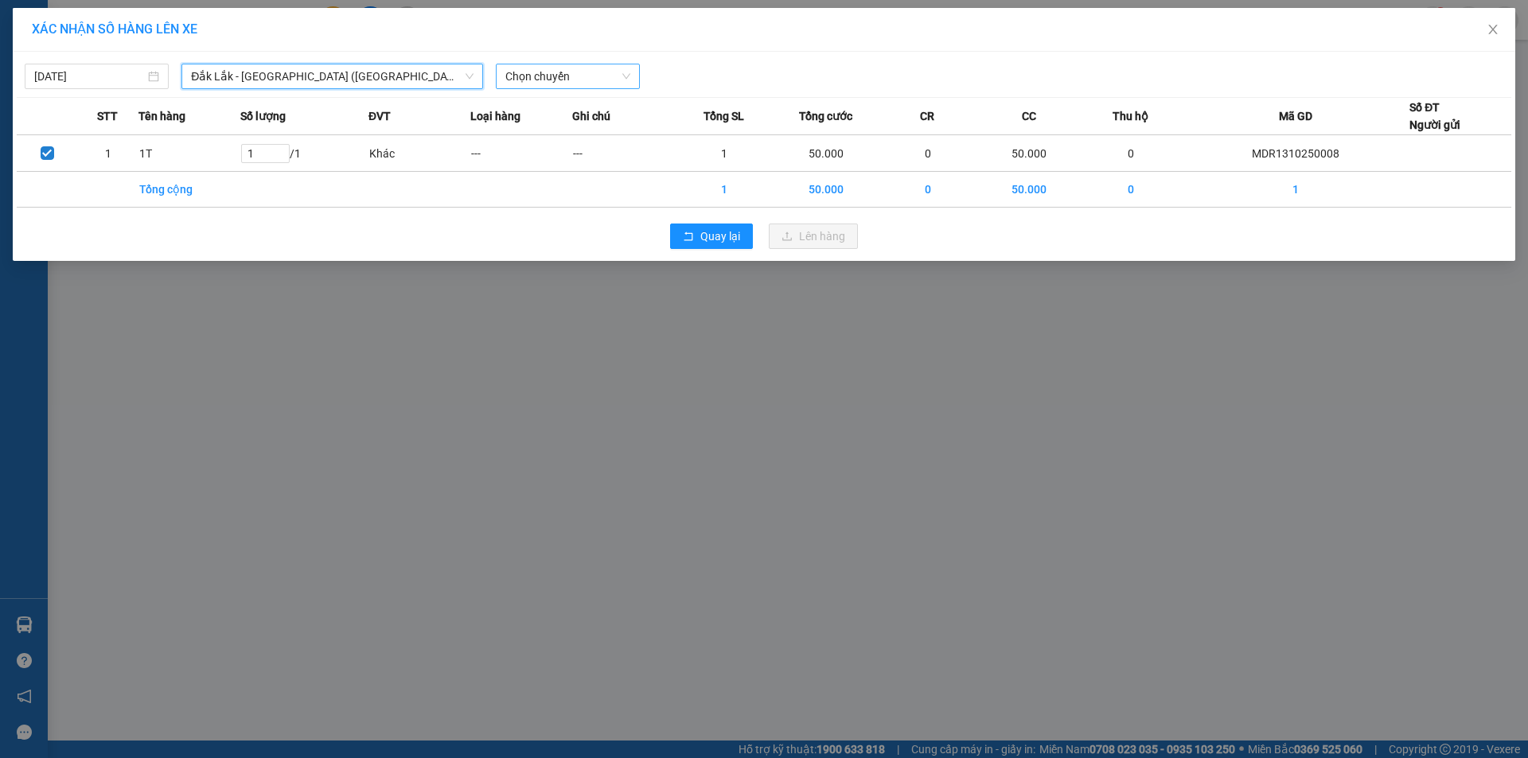
click at [556, 76] on span "Chọn chuyến" at bounding box center [567, 76] width 125 height 24
drag, startPoint x: 575, startPoint y: 129, endPoint x: 695, endPoint y: 177, distance: 128.6
click at [575, 130] on div "21:15 - 50H-446.77" at bounding box center [567, 134] width 124 height 18
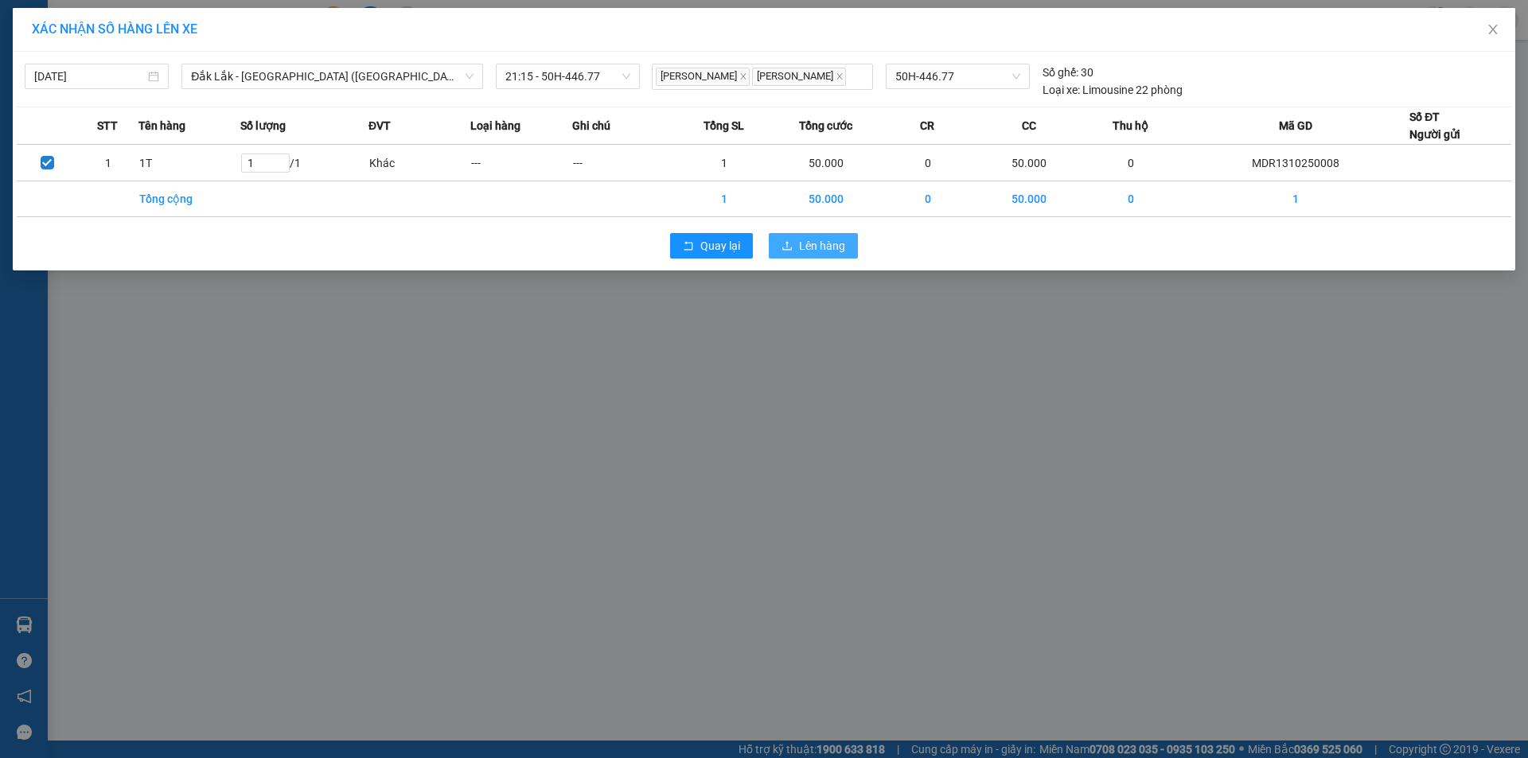
drag, startPoint x: 791, startPoint y: 236, endPoint x: 819, endPoint y: 249, distance: 30.6
click at [792, 238] on button "Lên hàng" at bounding box center [813, 245] width 89 height 25
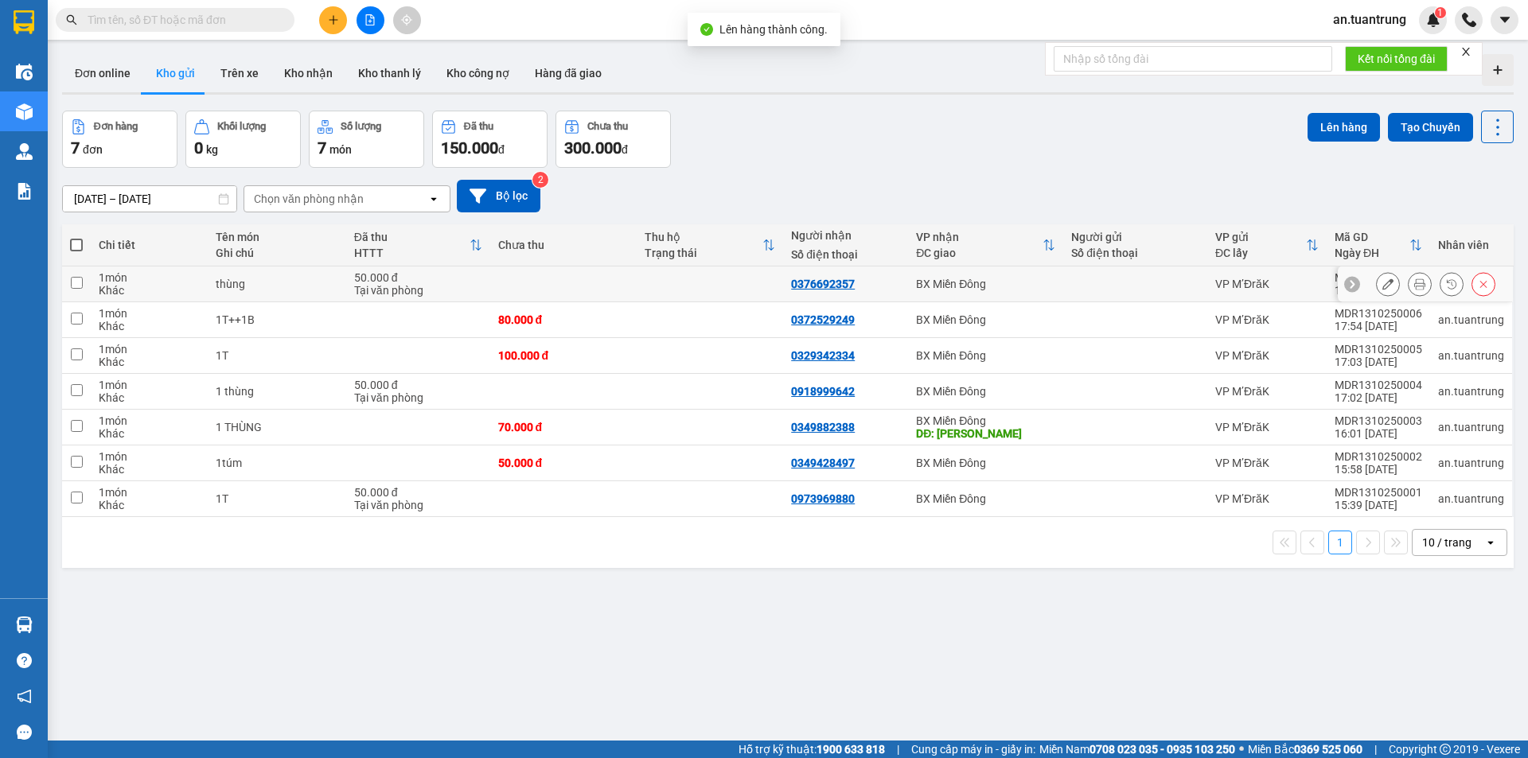
click at [956, 279] on div "BX Miền Đông" at bounding box center [985, 284] width 139 height 13
checkbox input "true"
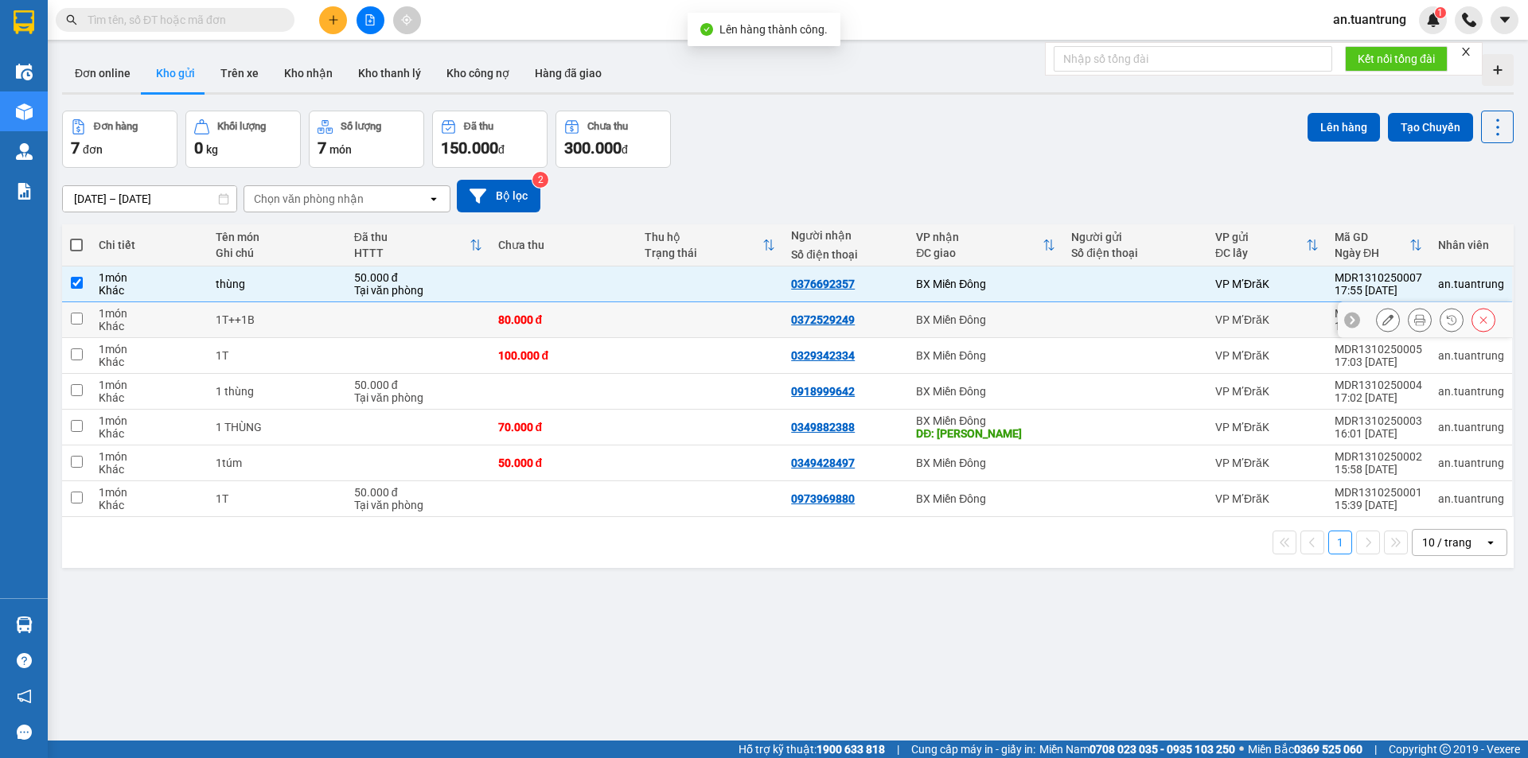
click at [955, 310] on td "BX Miền Đông" at bounding box center [985, 320] width 155 height 36
checkbox input "true"
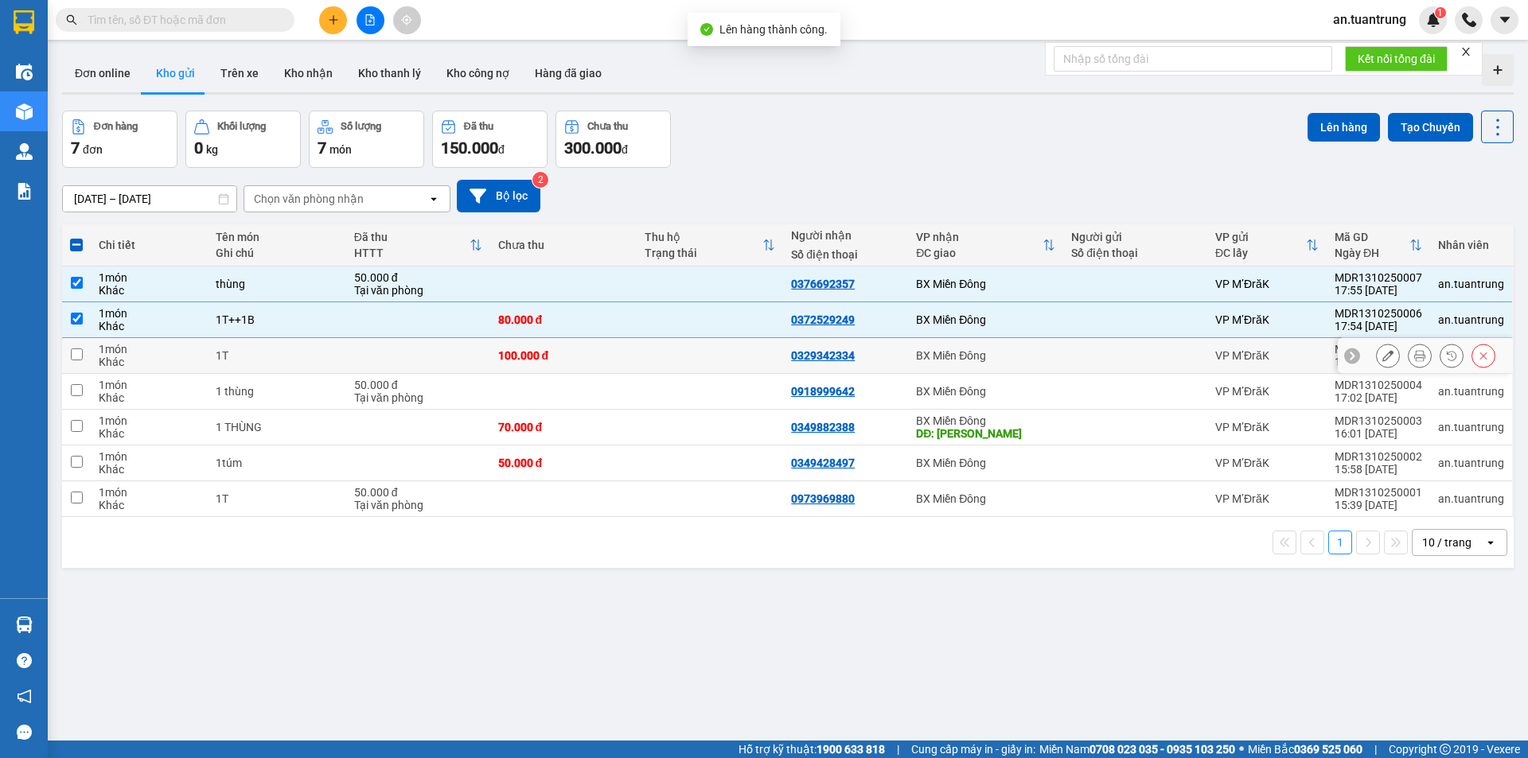
click at [955, 353] on div "BX Miền Đông" at bounding box center [985, 355] width 139 height 13
checkbox input "true"
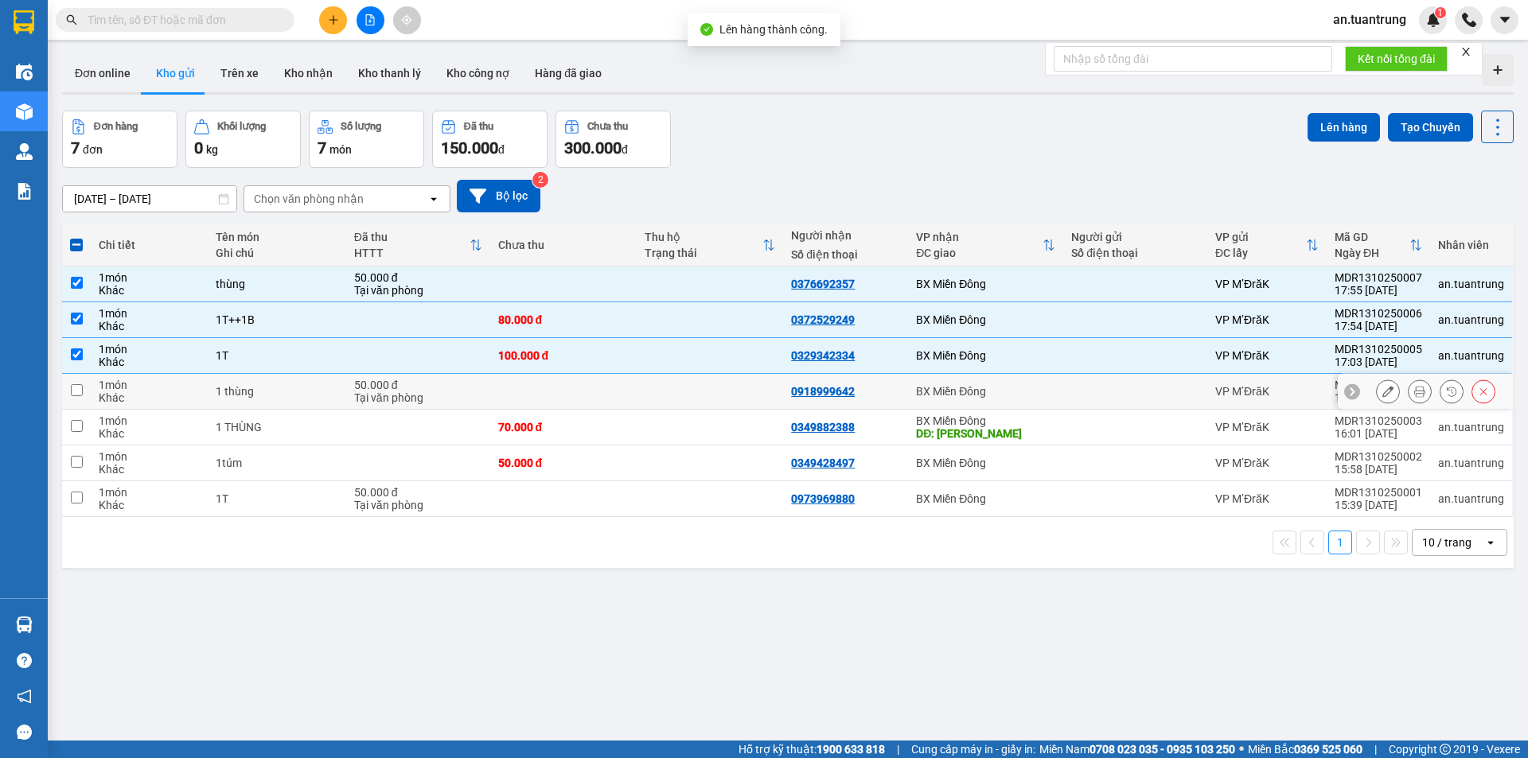
drag, startPoint x: 957, startPoint y: 392, endPoint x: 957, endPoint y: 405, distance: 13.5
click at [957, 392] on div "BX Miền Đông" at bounding box center [985, 391] width 139 height 13
checkbox input "true"
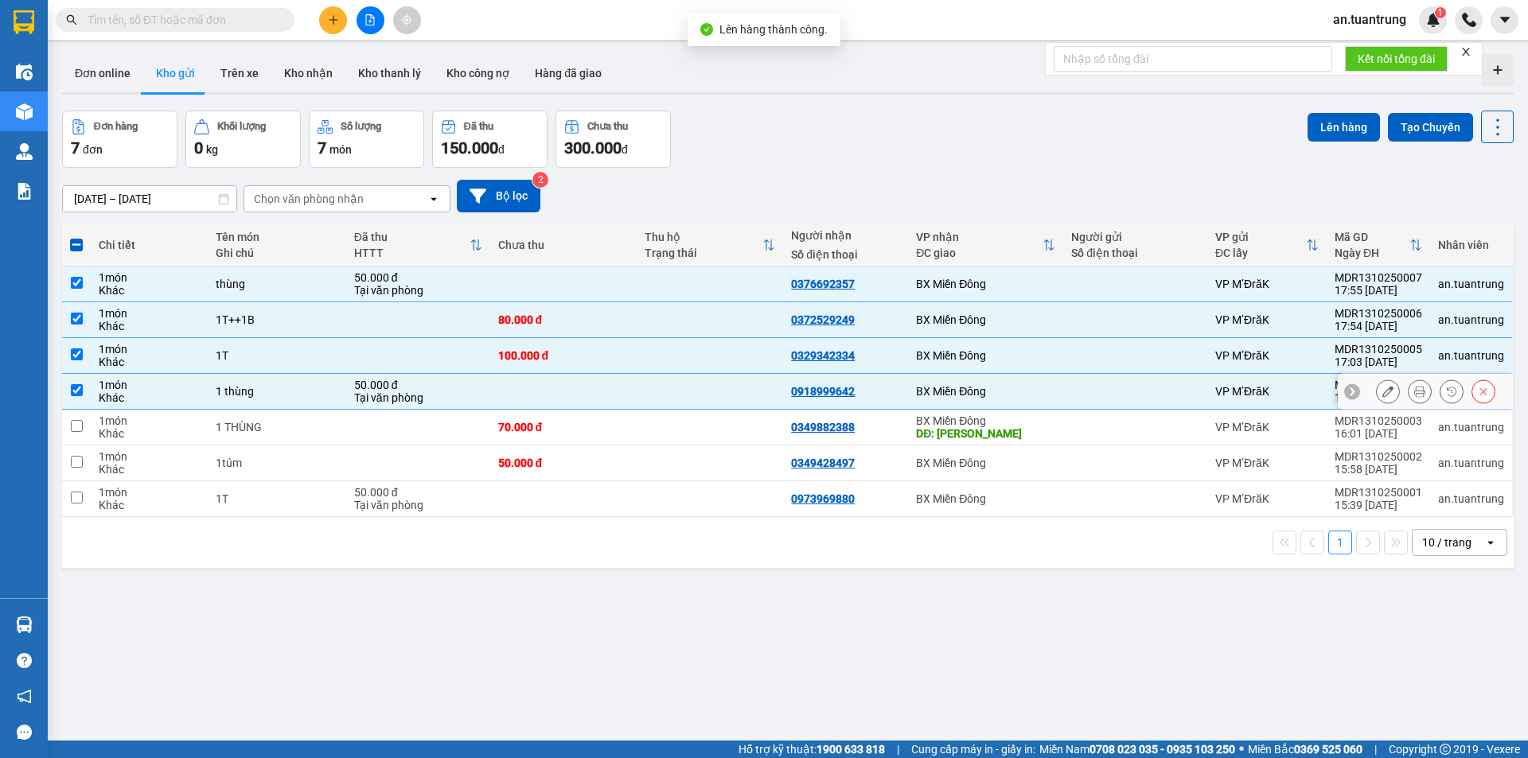
click at [957, 427] on div "DĐ: [PERSON_NAME]" at bounding box center [985, 433] width 139 height 13
checkbox input "true"
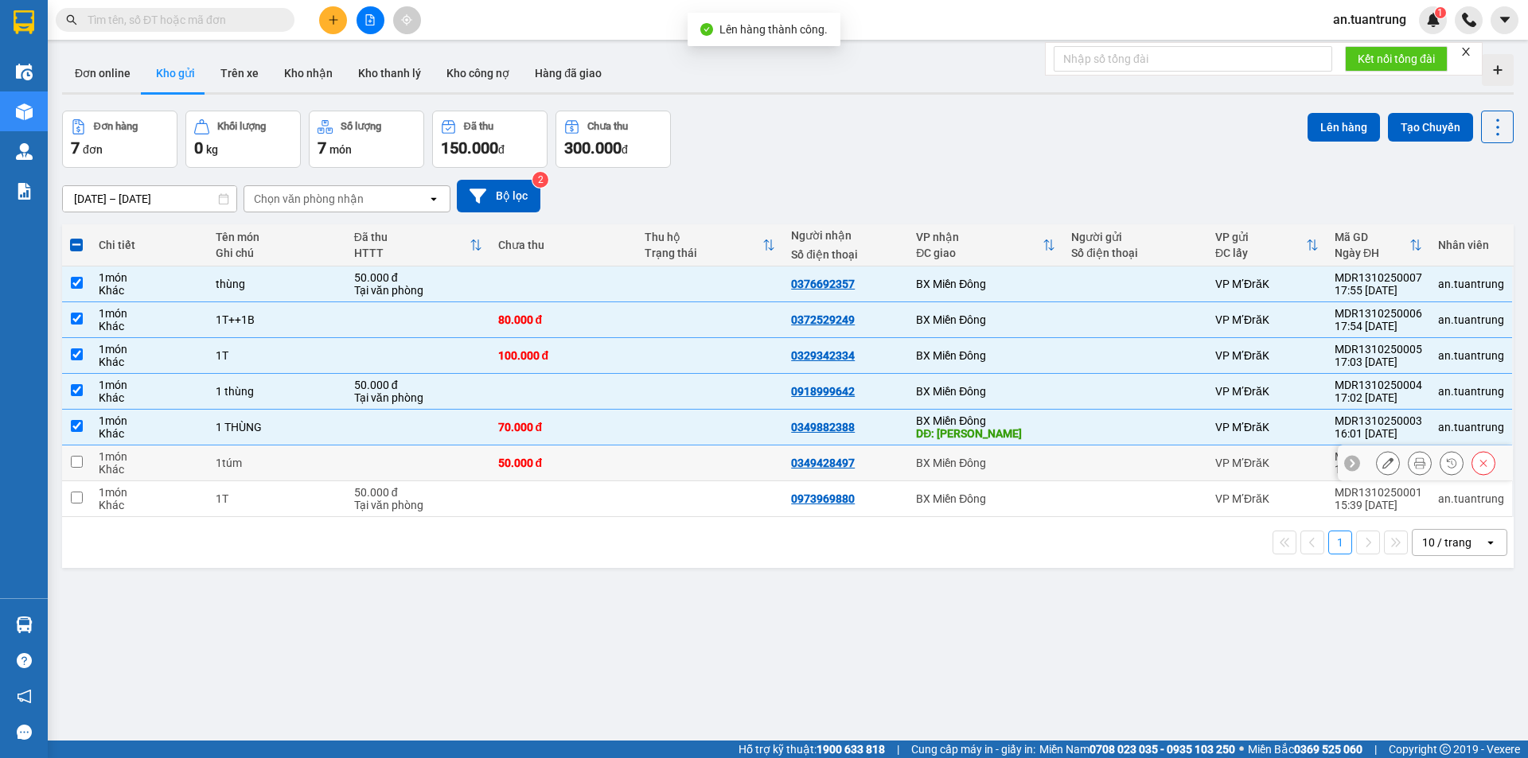
drag, startPoint x: 953, startPoint y: 458, endPoint x: 948, endPoint y: 489, distance: 31.4
click at [953, 459] on div "BX Miền Đông" at bounding box center [985, 463] width 139 height 13
checkbox input "true"
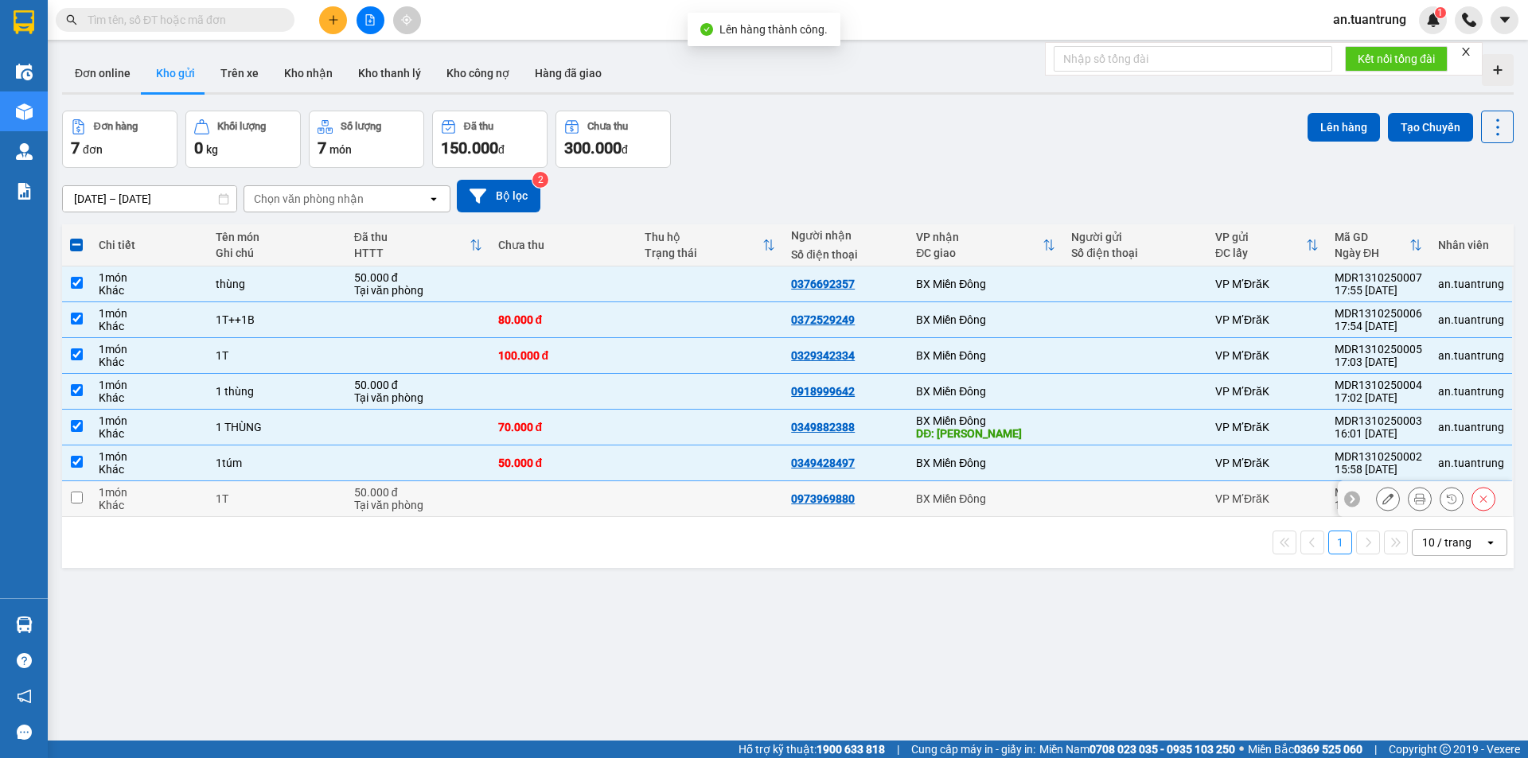
click at [948, 498] on div "BX Miền Đông" at bounding box center [985, 499] width 139 height 13
checkbox input "true"
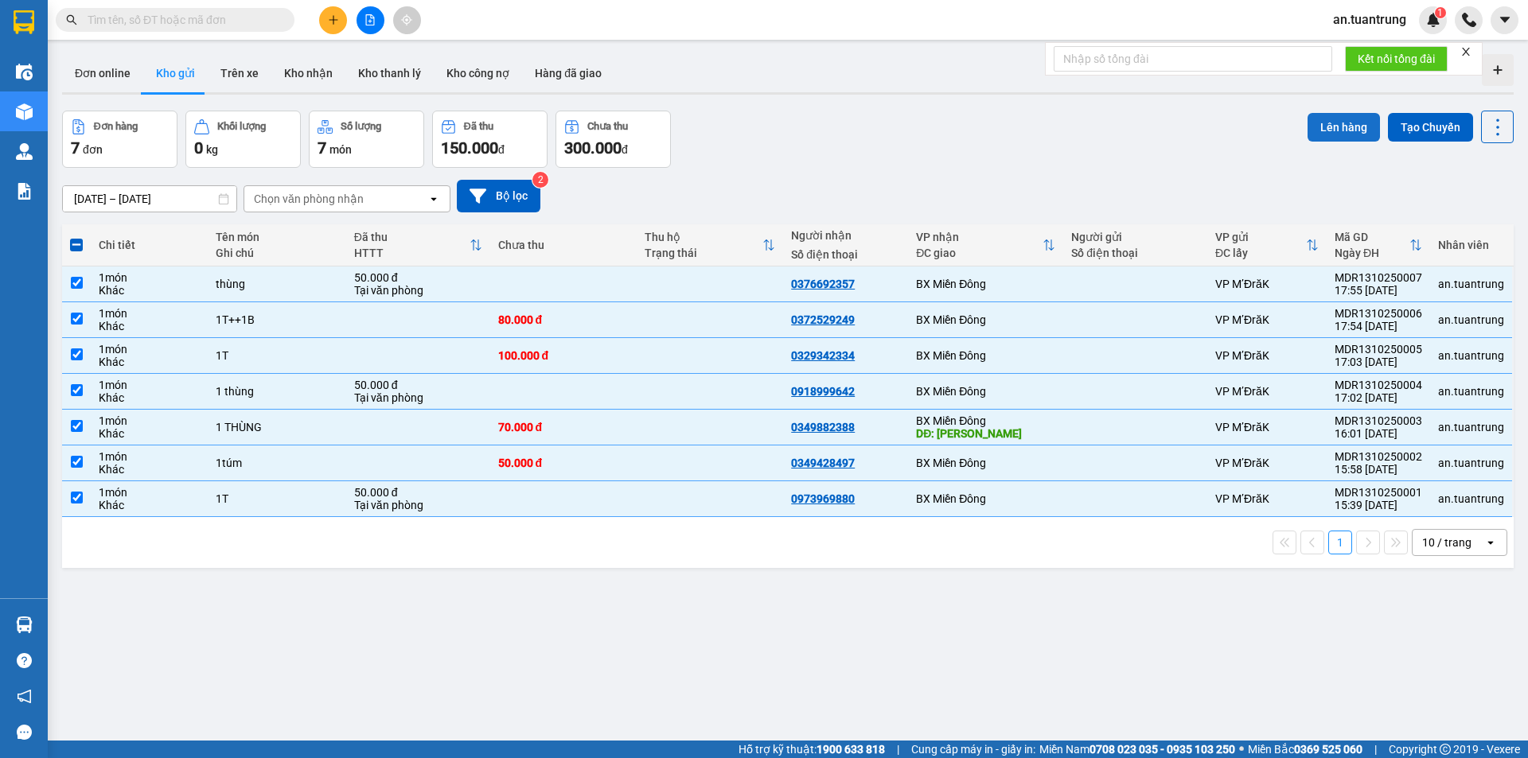
click at [1321, 136] on button "Lên hàng" at bounding box center [1344, 127] width 72 height 29
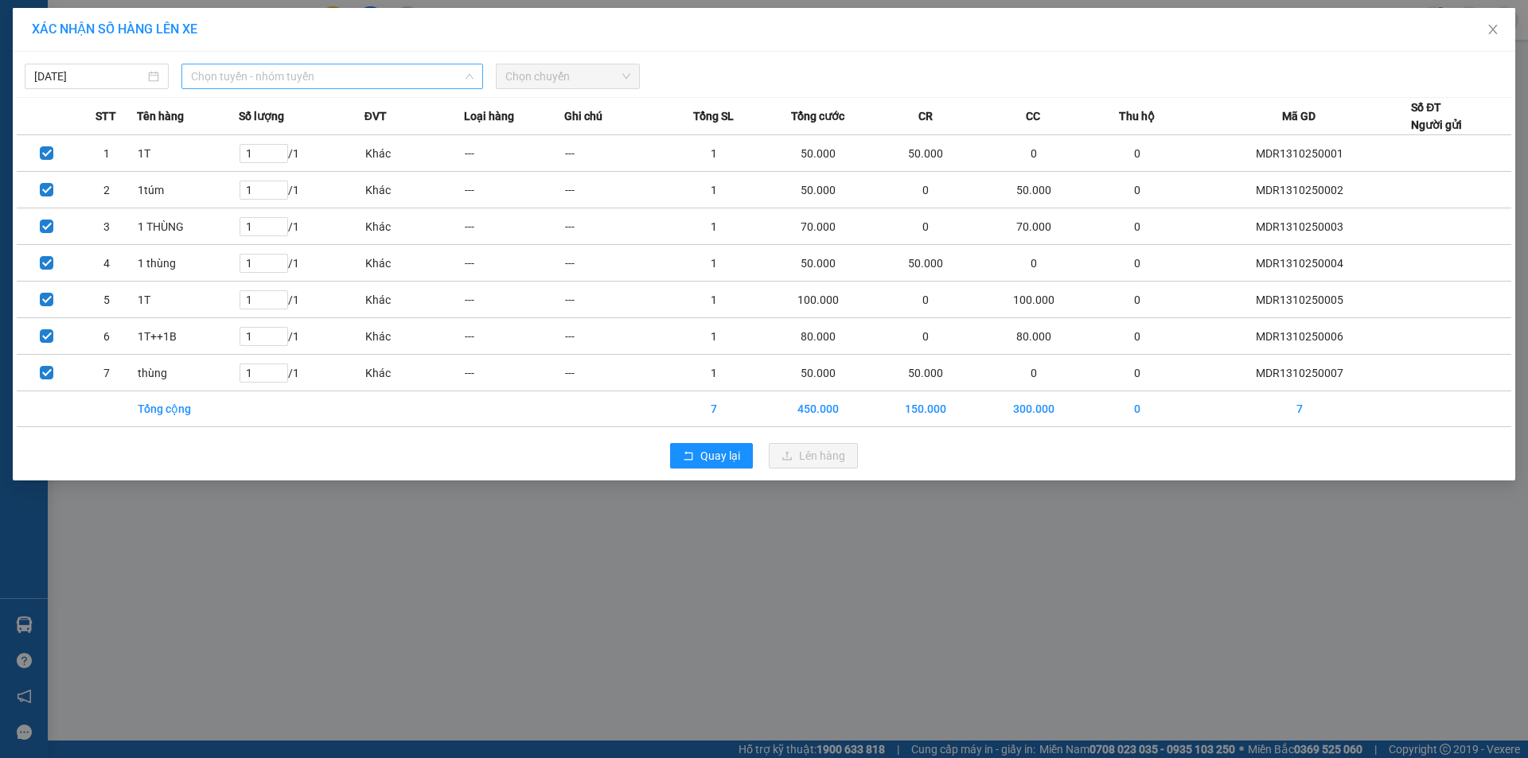
click at [397, 66] on span "Chọn tuyến - nhóm tuyến" at bounding box center [332, 76] width 283 height 24
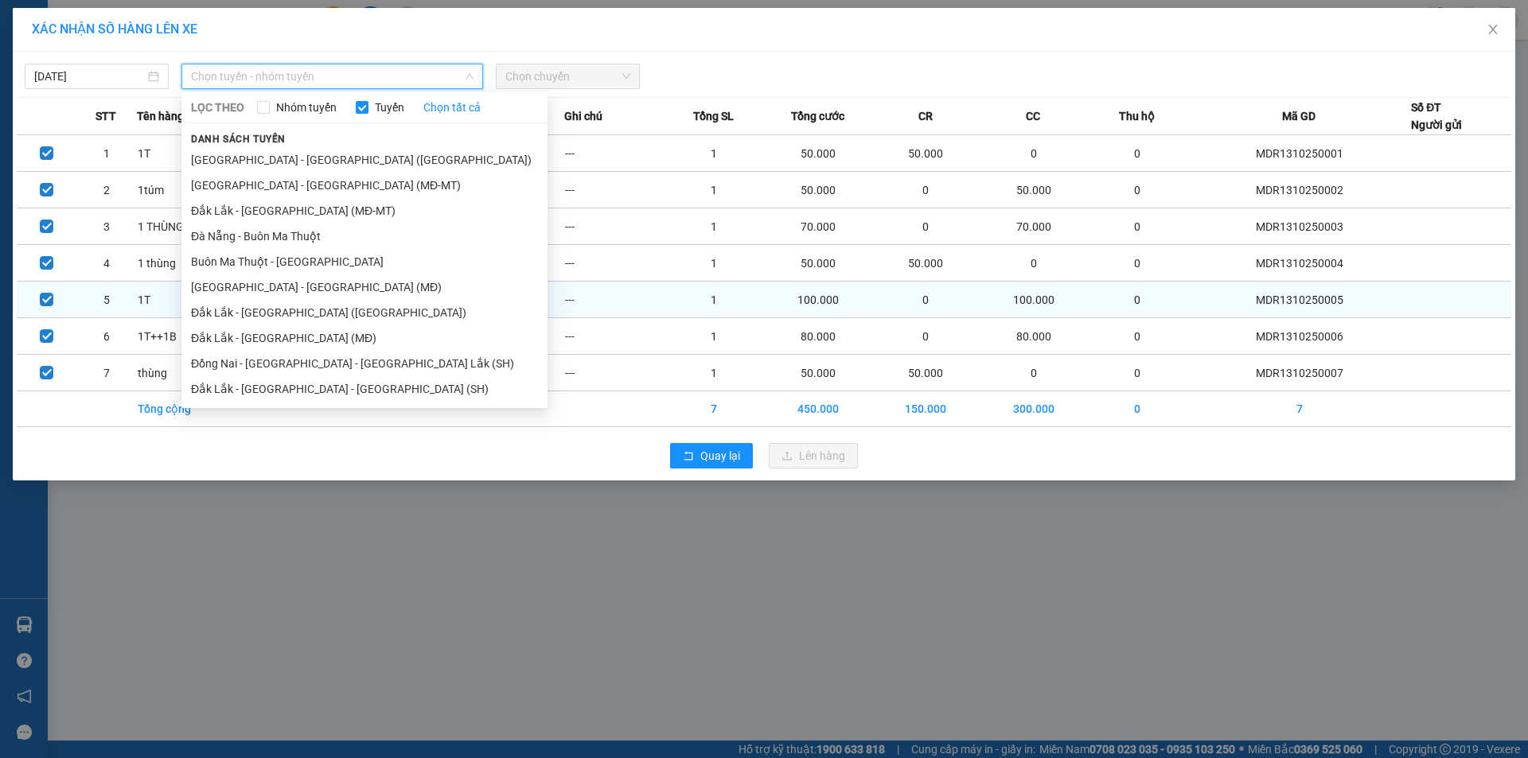
drag, startPoint x: 283, startPoint y: 342, endPoint x: 322, endPoint y: 307, distance: 52.4
click at [283, 343] on li "Đắk Lắk - [GEOGRAPHIC_DATA] (MĐ)" at bounding box center [364, 338] width 366 height 25
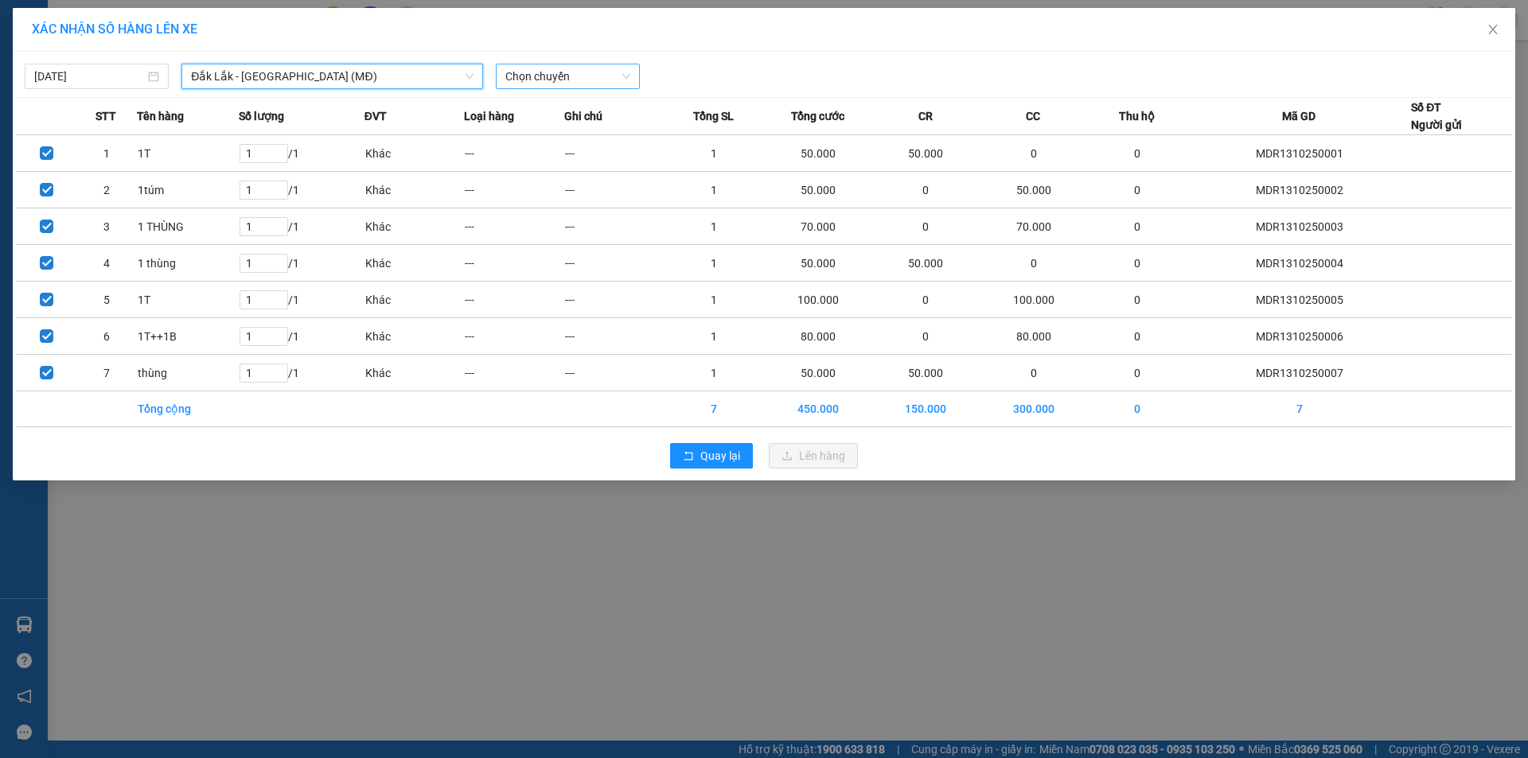
click at [600, 69] on span "Chọn chuyến" at bounding box center [567, 76] width 125 height 24
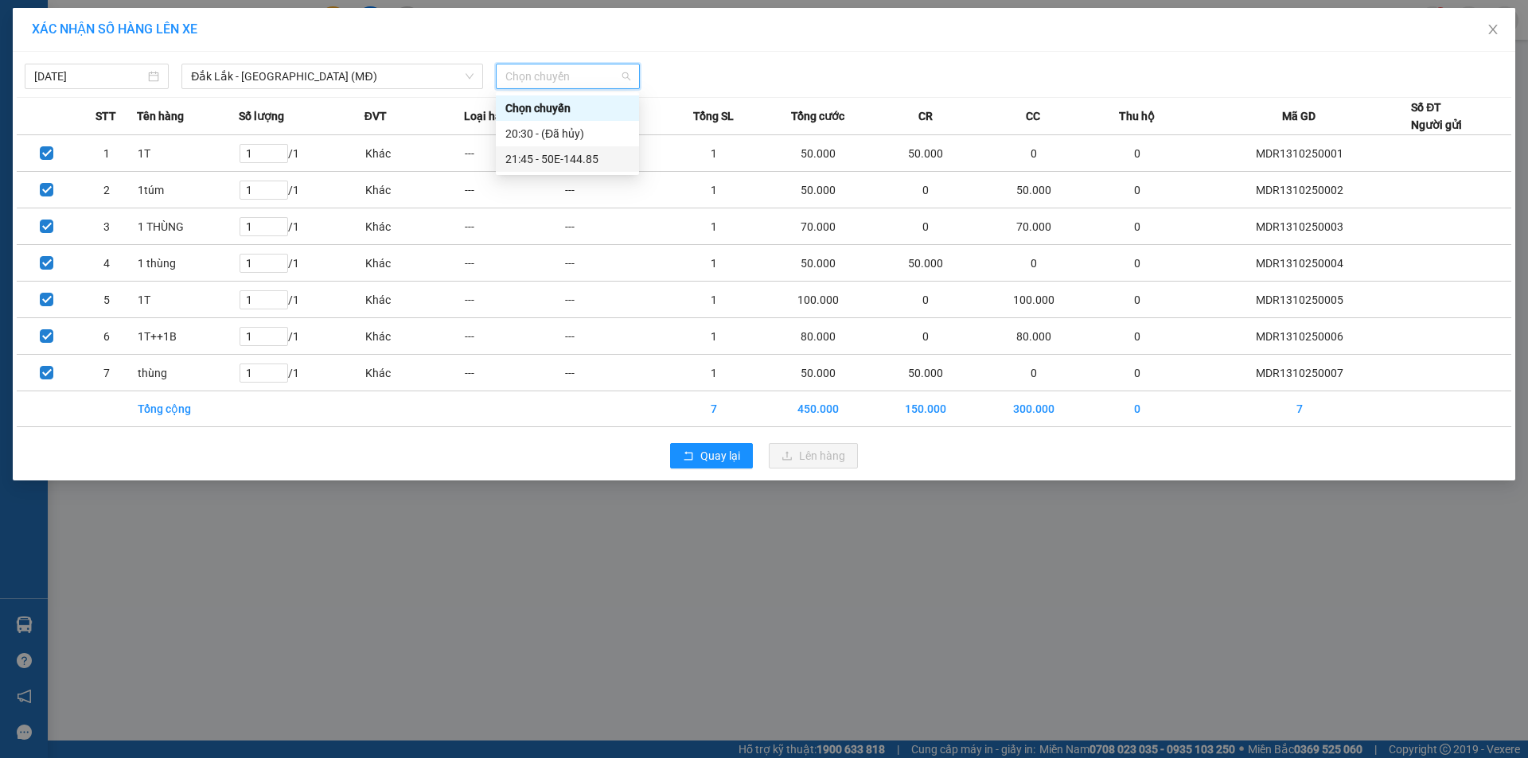
click at [559, 158] on div "21:45 - 50E-144.85" at bounding box center [567, 159] width 124 height 18
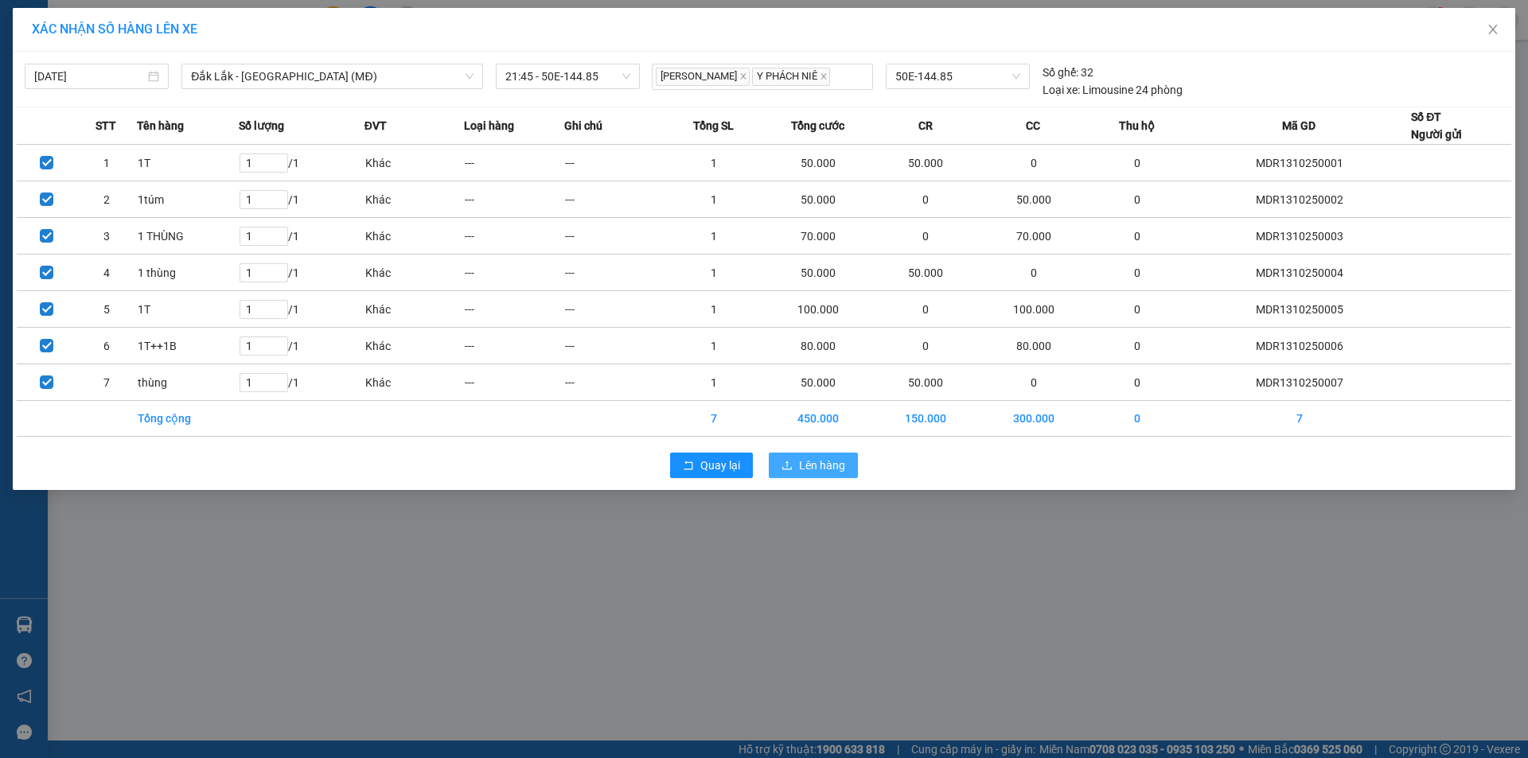
click at [795, 467] on button "Lên hàng" at bounding box center [813, 465] width 89 height 25
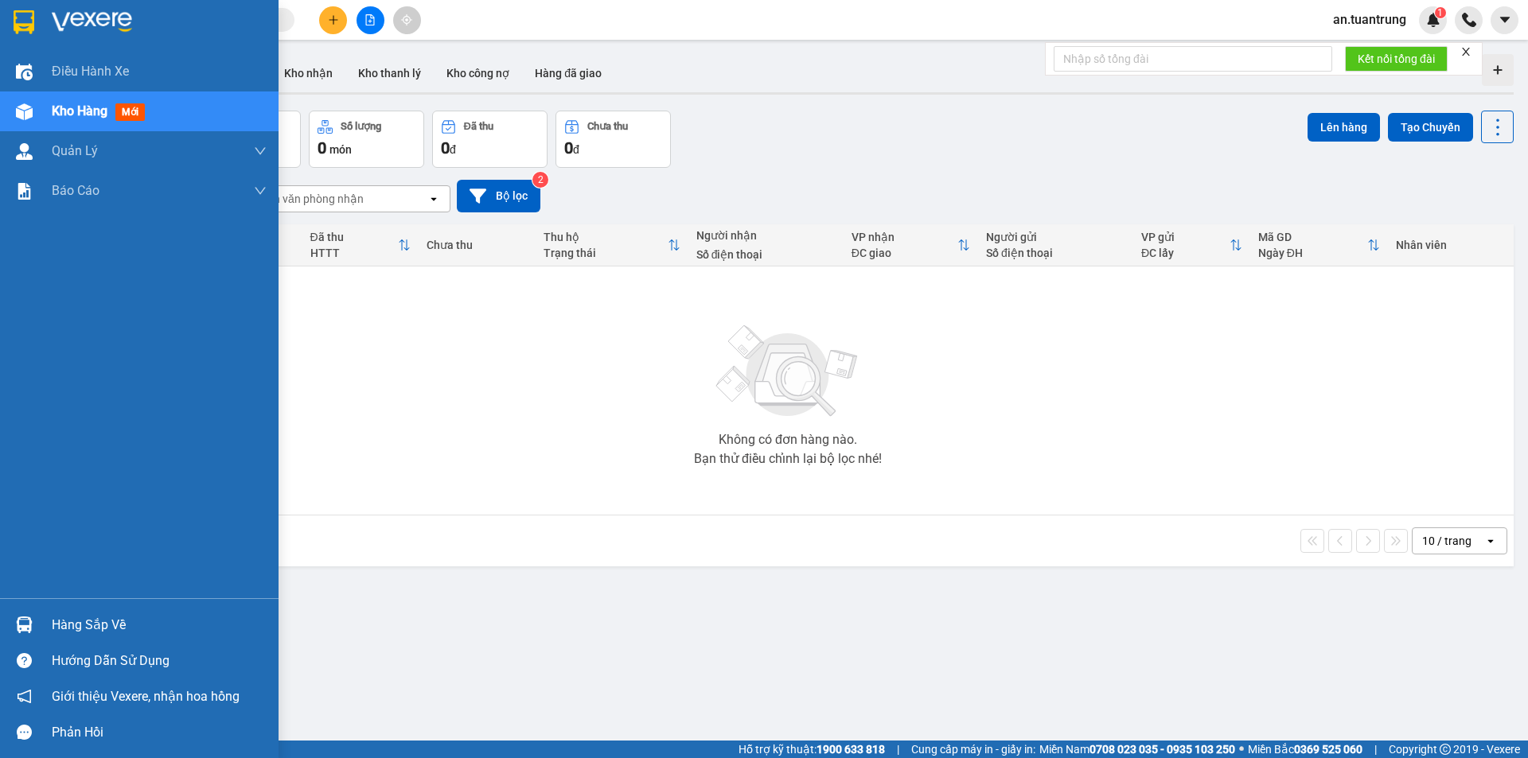
click at [74, 112] on span "Kho hàng" at bounding box center [80, 110] width 56 height 15
